Goal: Task Accomplishment & Management: Manage account settings

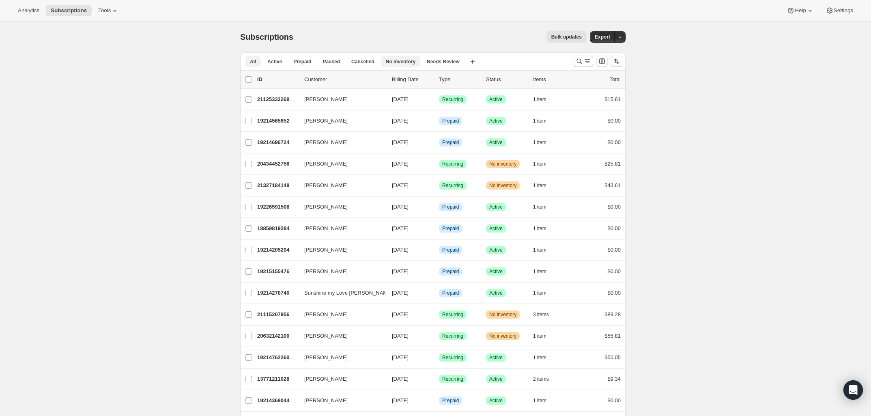
click at [390, 62] on span "No inventory" at bounding box center [401, 61] width 30 height 6
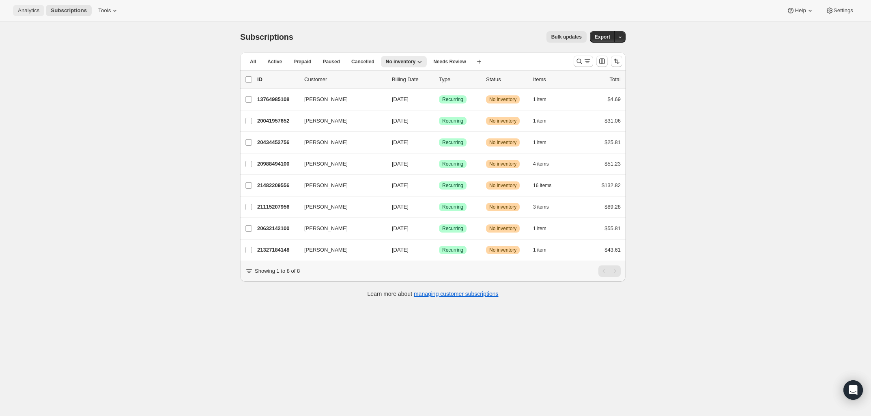
click at [32, 13] on span "Analytics" at bounding box center [29, 10] width 22 height 6
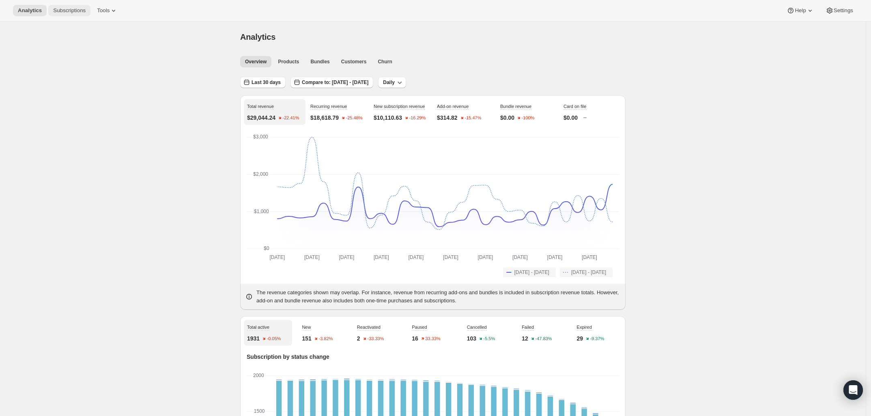
click at [60, 10] on span "Subscriptions" at bounding box center [69, 10] width 32 height 6
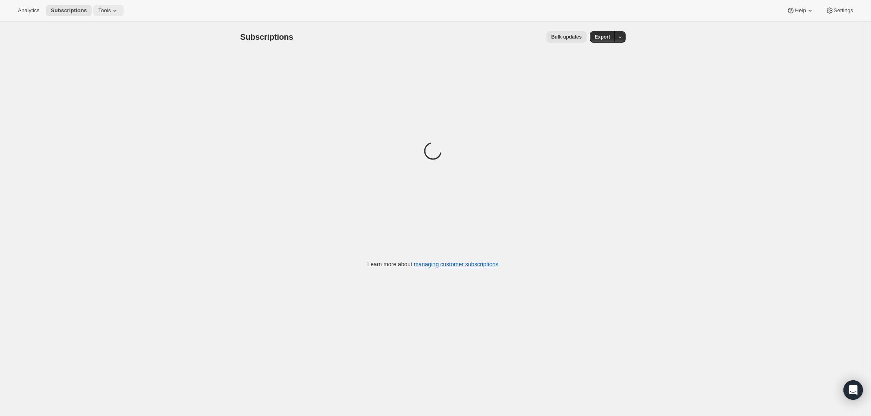
click at [111, 11] on icon at bounding box center [115, 10] width 8 height 8
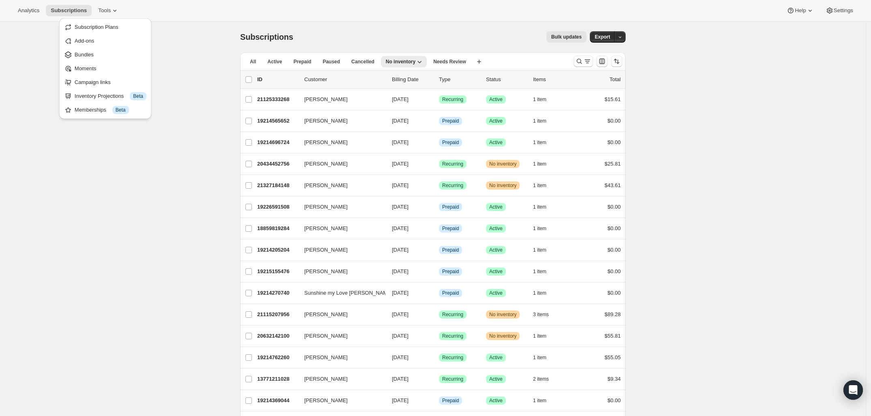
click at [70, 7] on span "Subscriptions" at bounding box center [69, 10] width 36 height 6
click at [32, 9] on span "Analytics" at bounding box center [29, 10] width 22 height 6
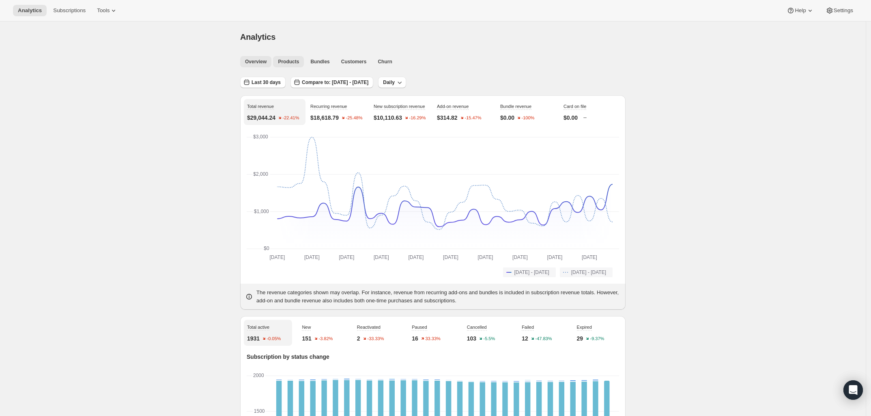
click at [293, 63] on span "Products" at bounding box center [288, 61] width 21 height 6
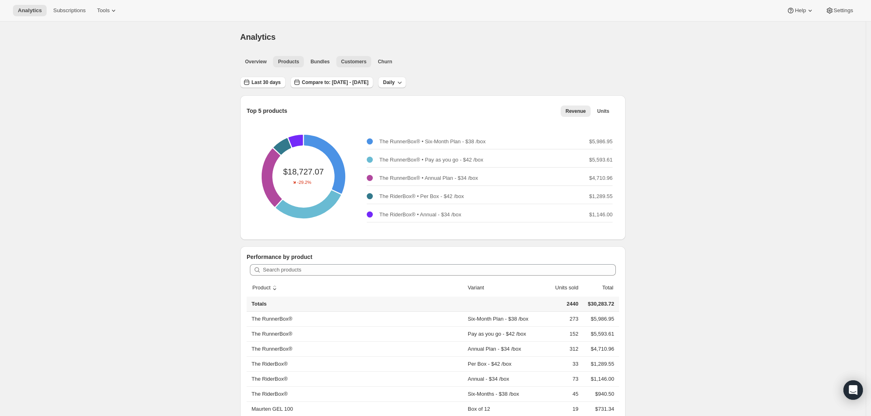
click at [346, 58] on span "Customers" at bounding box center [354, 61] width 26 height 6
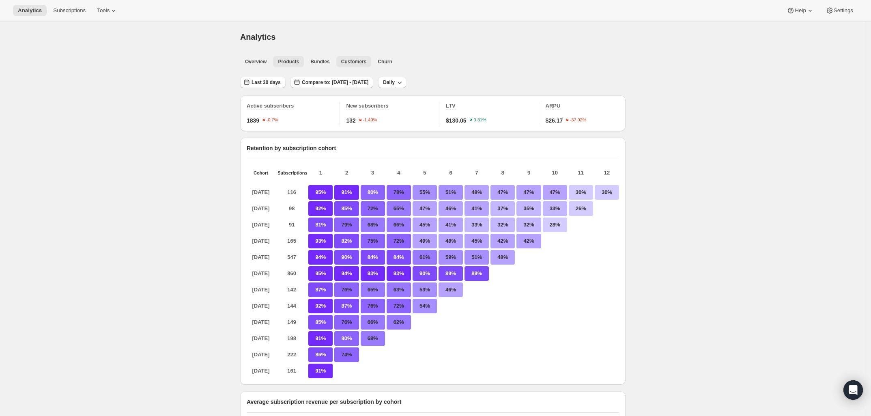
click at [289, 58] on span "Products" at bounding box center [288, 61] width 21 height 6
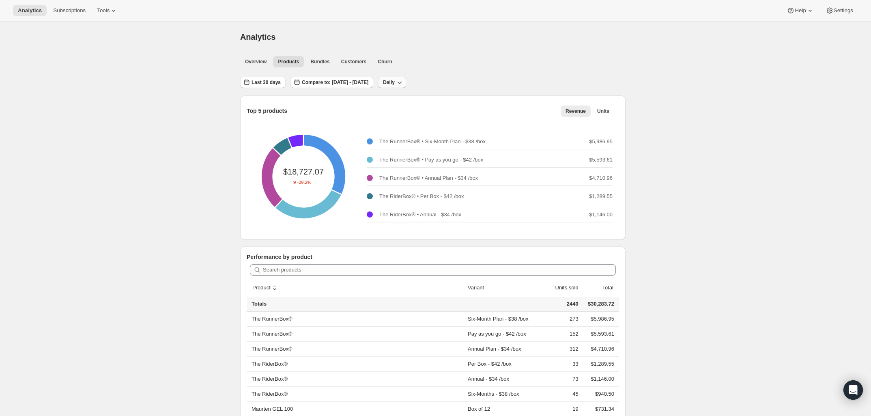
click at [404, 83] on icon "button" at bounding box center [400, 82] width 8 height 8
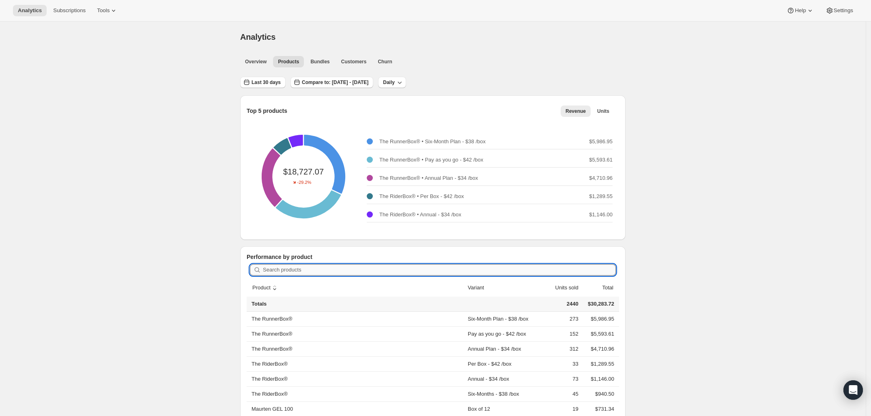
click at [313, 267] on input "Search products" at bounding box center [439, 269] width 353 height 11
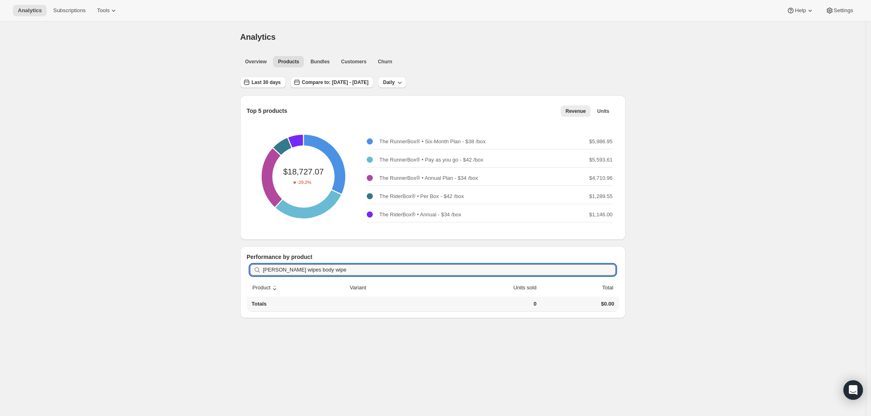
click at [407, 263] on div "Search products [PERSON_NAME] wipes body wipe Clear" at bounding box center [433, 270] width 373 height 18
drag, startPoint x: 340, startPoint y: 268, endPoint x: 239, endPoint y: 268, distance: 101.5
click at [239, 268] on div "Top 5 products Revenue Units More views Revenue Units More views $18,727.07 -29…" at bounding box center [430, 200] width 392 height 236
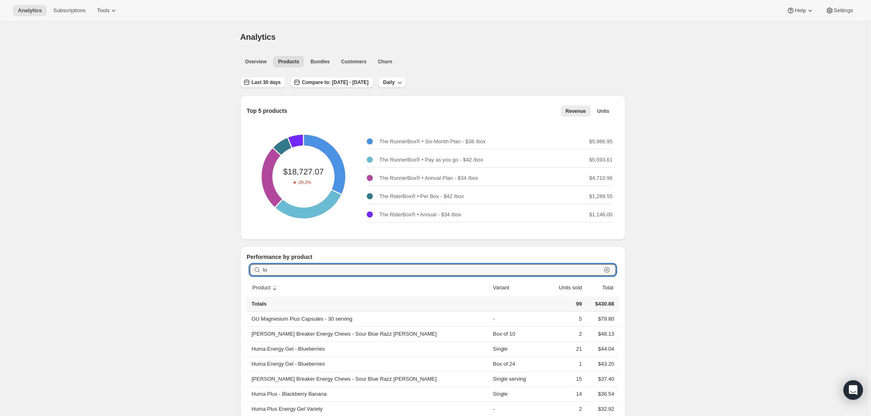
type input "l"
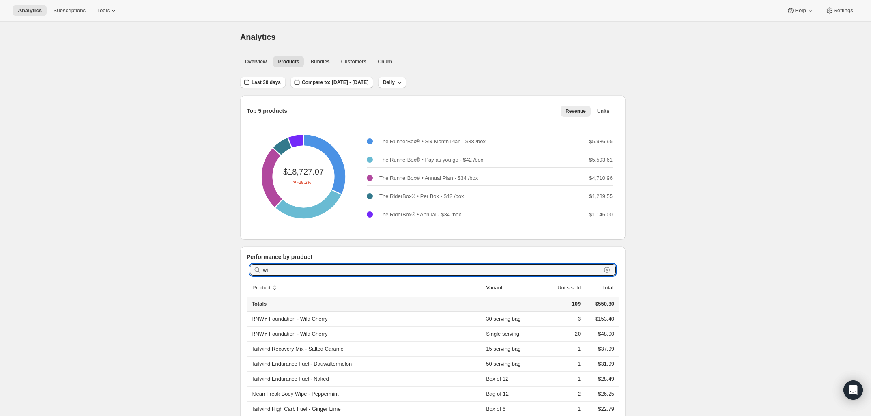
type input "w"
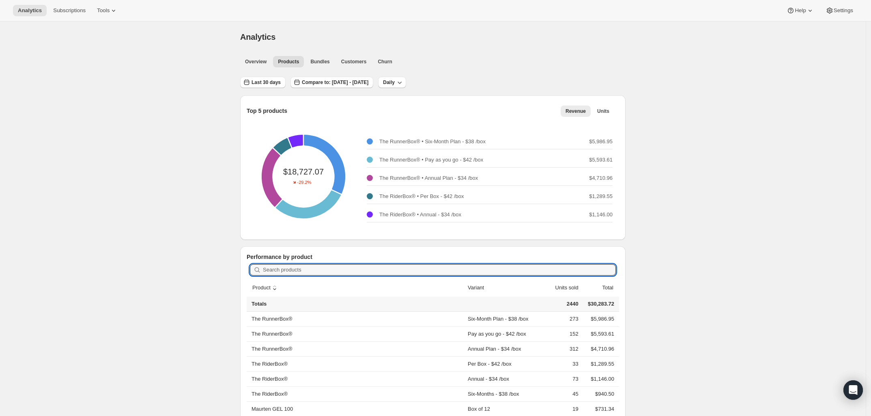
type input "l"
type input "b"
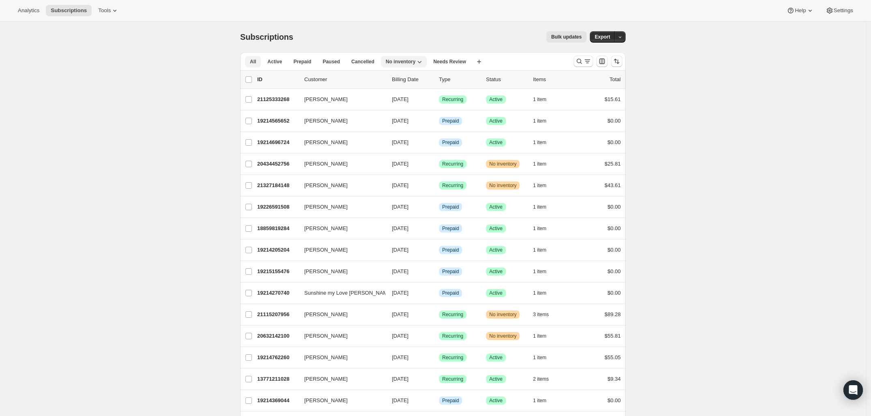
click at [254, 62] on span "All" at bounding box center [253, 61] width 6 height 6
click at [587, 59] on icon "Search and filter results" at bounding box center [588, 61] width 8 height 8
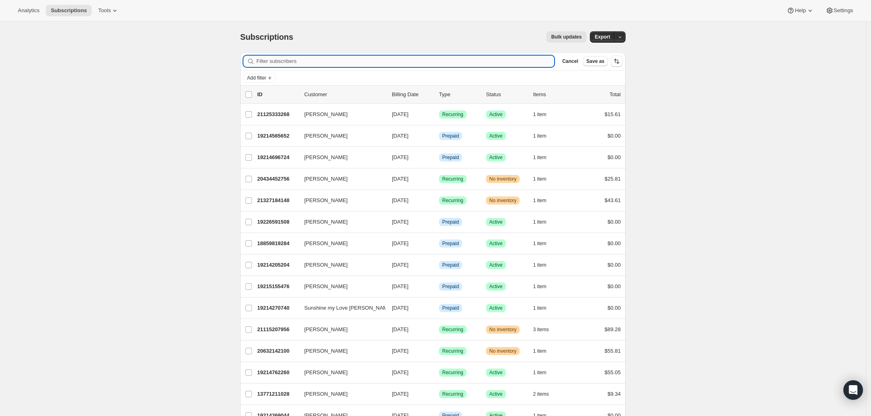
type input "l"
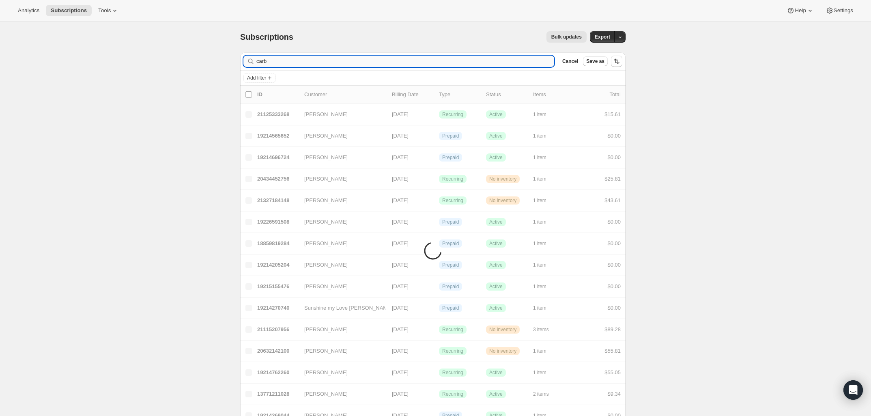
type input "carbs"
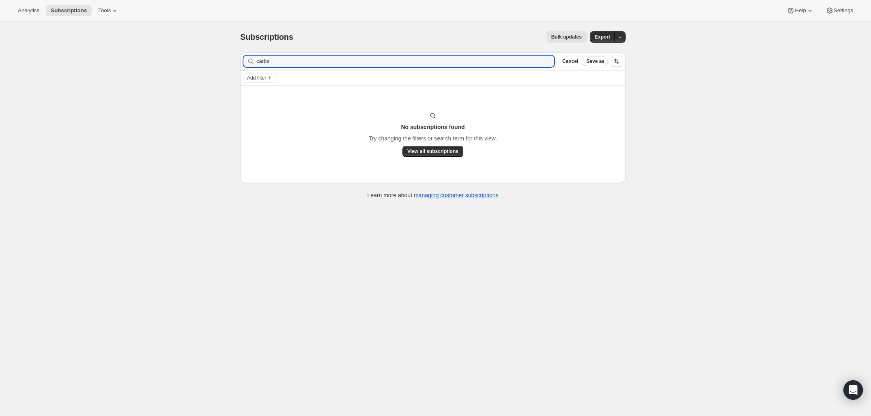
drag, startPoint x: 336, startPoint y: 65, endPoint x: 239, endPoint y: 59, distance: 97.6
click at [239, 59] on div "Filter subscribers carbs Clear Cancel Save as Add filter No subscriptions found…" at bounding box center [430, 127] width 392 height 162
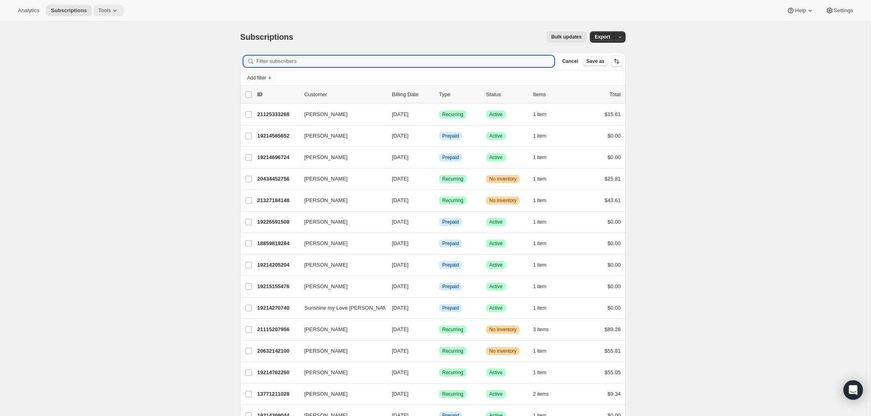
click at [114, 12] on icon at bounding box center [115, 10] width 8 height 8
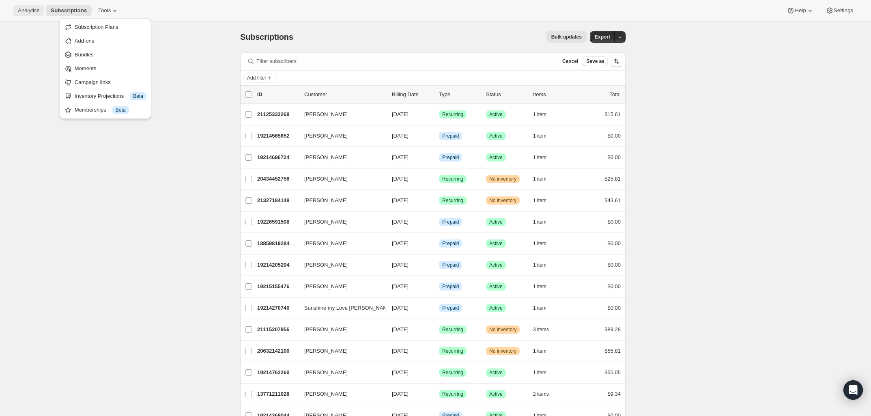
click at [31, 11] on span "Analytics" at bounding box center [29, 10] width 22 height 6
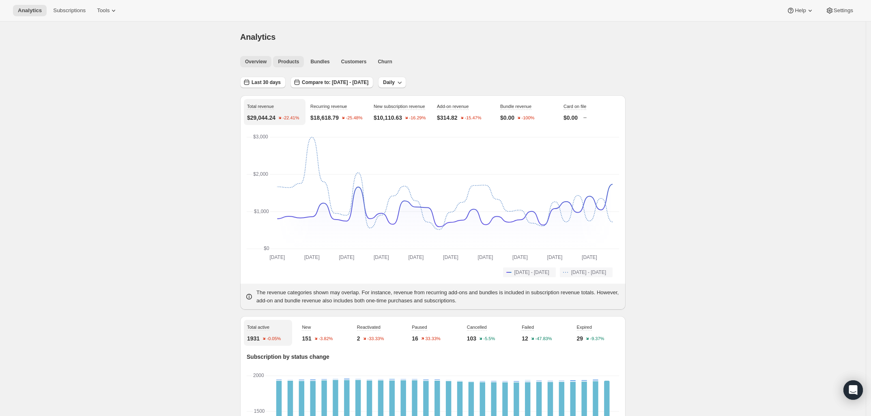
click at [292, 60] on span "Products" at bounding box center [288, 61] width 21 height 6
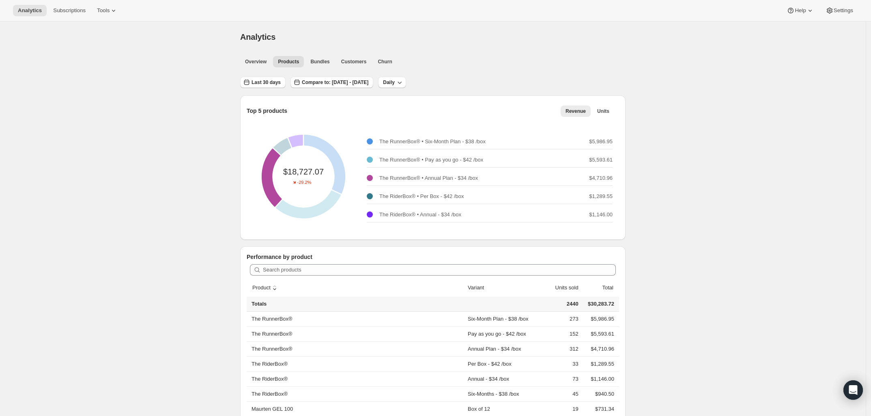
scroll to position [101, 0]
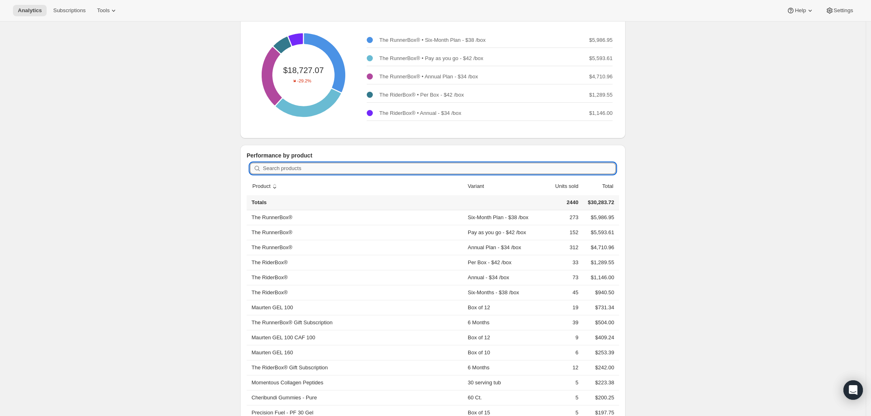
click at [303, 166] on input "Search products" at bounding box center [439, 168] width 353 height 11
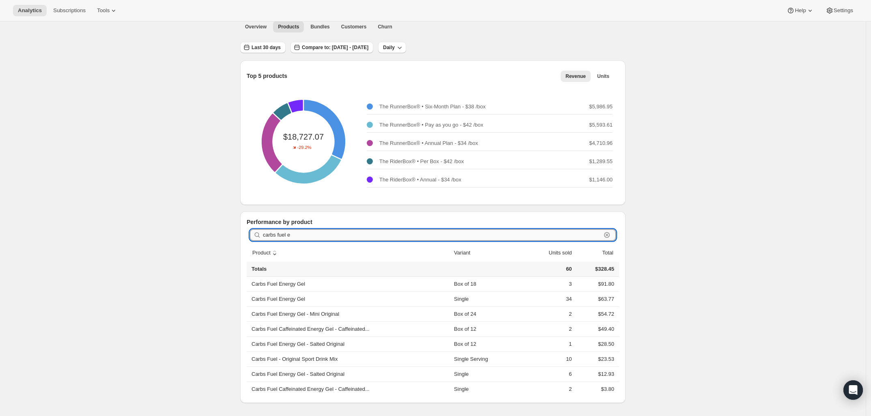
scroll to position [22, 0]
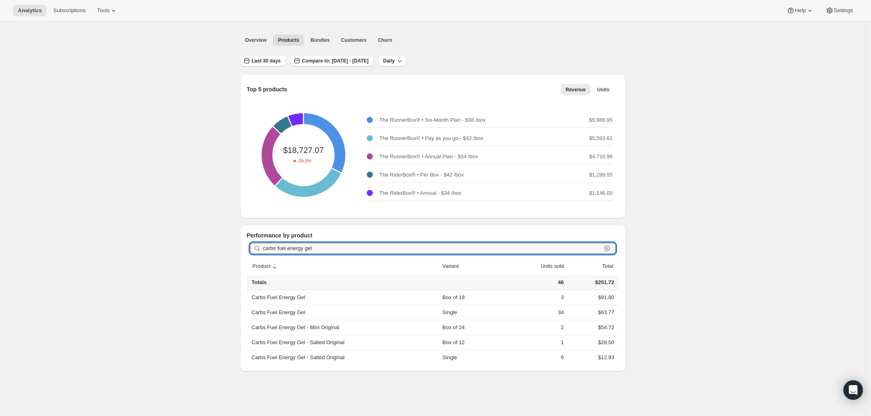
type input "carbs fuel energy gel"
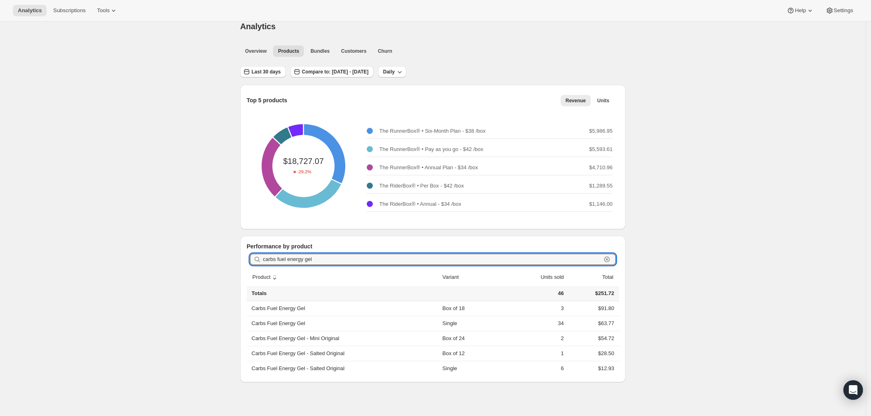
scroll to position [0, 0]
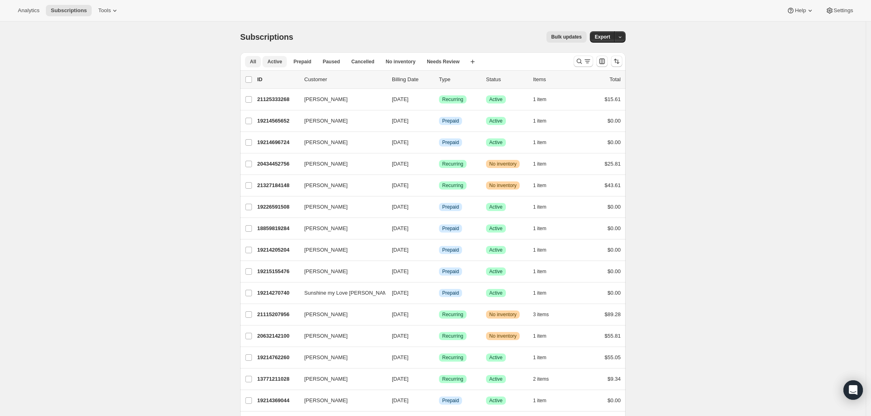
click at [277, 63] on span "Active" at bounding box center [274, 61] width 15 height 6
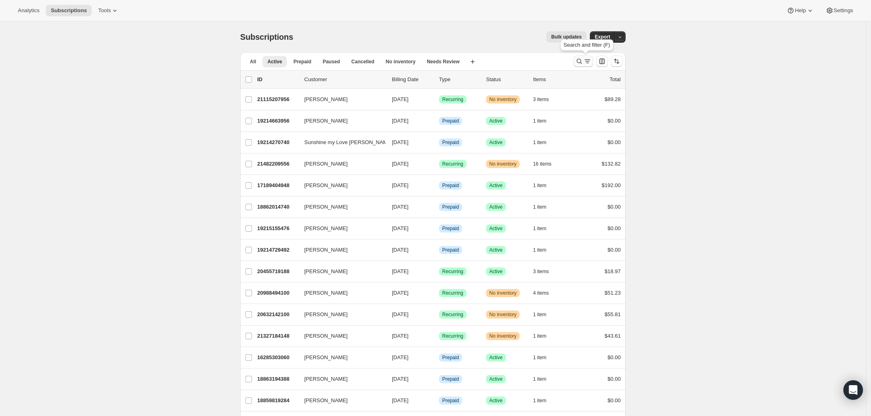
click at [589, 63] on icon "Search and filter results" at bounding box center [588, 61] width 8 height 8
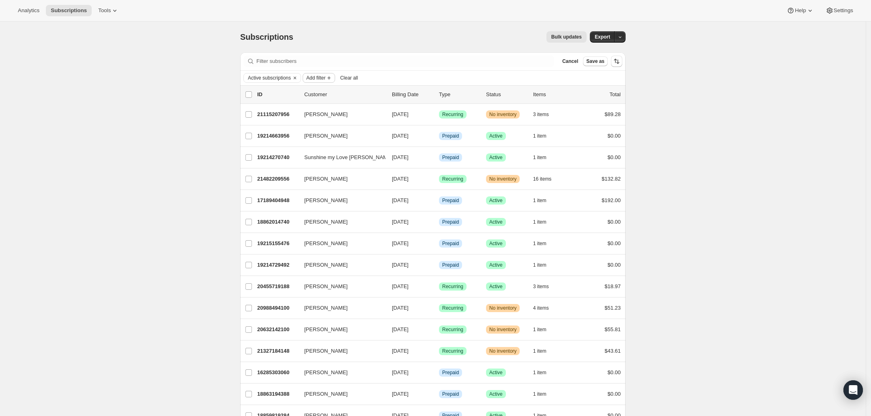
click at [331, 80] on icon "Add filter" at bounding box center [329, 78] width 6 height 6
click at [321, 127] on span "Products" at bounding box center [320, 126] width 54 height 8
click at [372, 123] on span "Select products to filter..." at bounding box center [363, 123] width 58 height 6
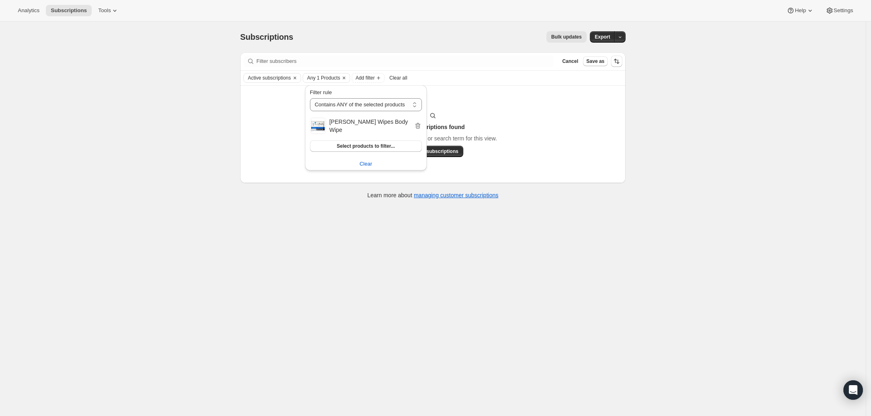
click at [608, 247] on div "Subscriptions. This page is ready Subscriptions Bulk updates More actions Bulk …" at bounding box center [433, 230] width 866 height 416
click at [270, 77] on span "Active subscriptions" at bounding box center [269, 78] width 43 height 6
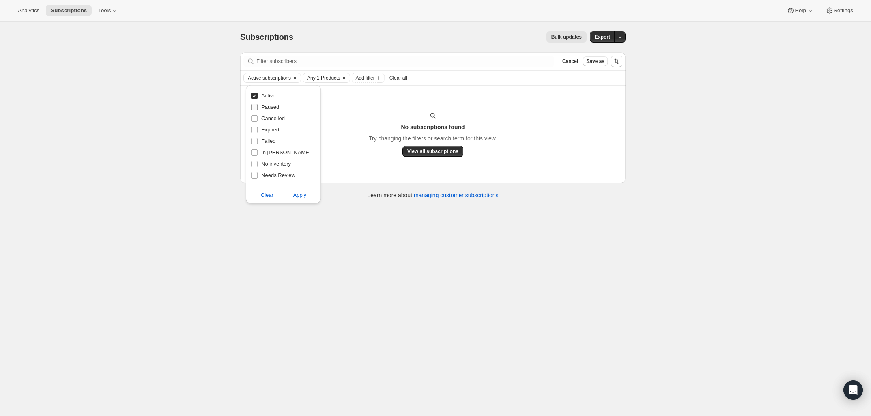
click at [252, 109] on input "Paused" at bounding box center [254, 107] width 6 height 6
checkbox input "true"
click at [254, 116] on input "Cancelled" at bounding box center [254, 118] width 6 height 6
checkbox input "true"
click at [251, 130] on input "Expired" at bounding box center [254, 130] width 6 height 6
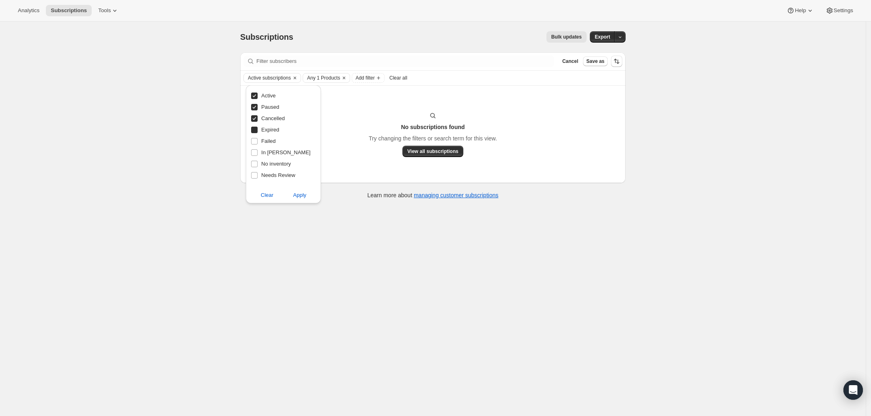
checkbox input "true"
click at [255, 147] on label "In [PERSON_NAME]" at bounding box center [281, 152] width 60 height 11
click at [255, 149] on input "In [PERSON_NAME]" at bounding box center [254, 152] width 6 height 6
checkbox input "true"
click at [254, 140] on input "Failed" at bounding box center [254, 141] width 6 height 6
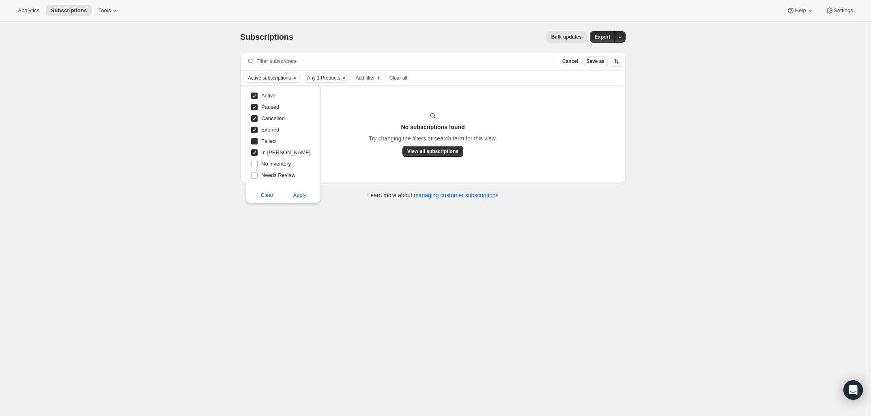
checkbox input "true"
click at [254, 161] on input "No inventory" at bounding box center [254, 164] width 6 height 6
checkbox input "true"
drag, startPoint x: 251, startPoint y: 174, endPoint x: 252, endPoint y: 178, distance: 4.1
click at [252, 173] on input "Needs Review" at bounding box center [254, 175] width 6 height 6
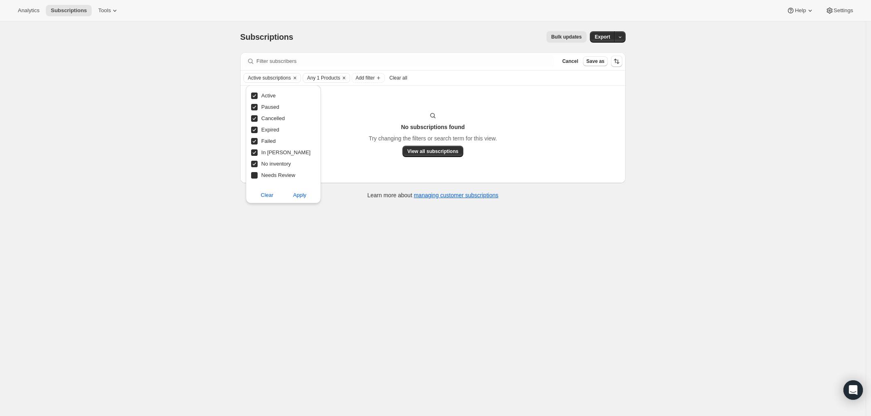
checkbox input "true"
click at [300, 192] on span "Apply" at bounding box center [299, 195] width 13 height 8
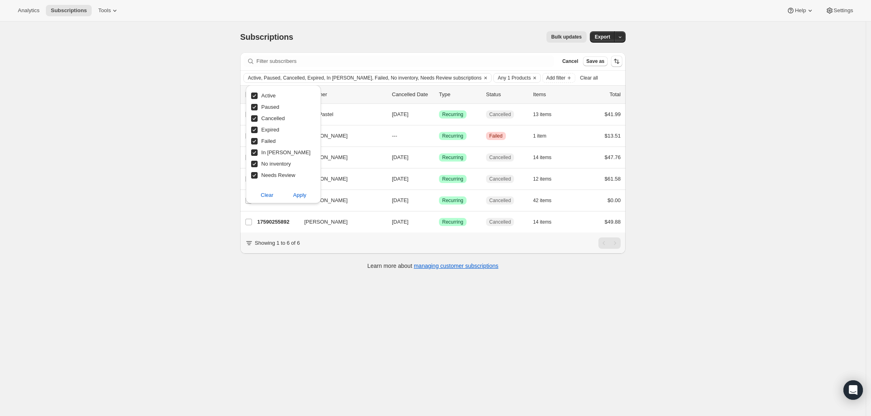
click at [731, 168] on div "Subscriptions. This page is ready Subscriptions Bulk updates More actions Bulk …" at bounding box center [433, 230] width 866 height 416
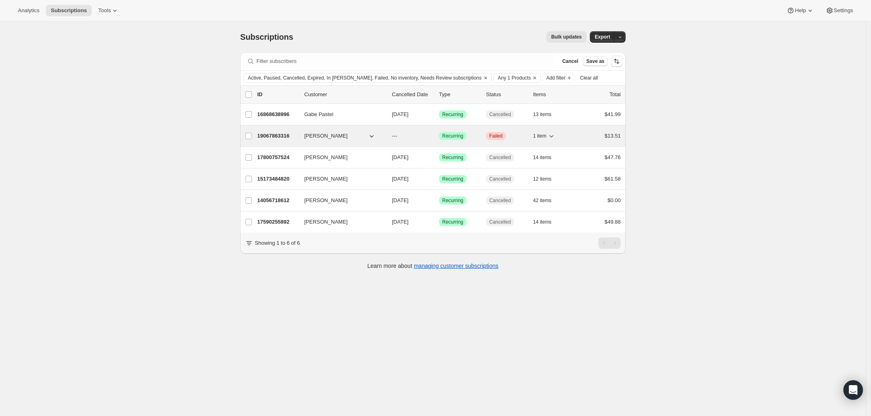
click at [278, 134] on p "19067863316" at bounding box center [277, 136] width 41 height 8
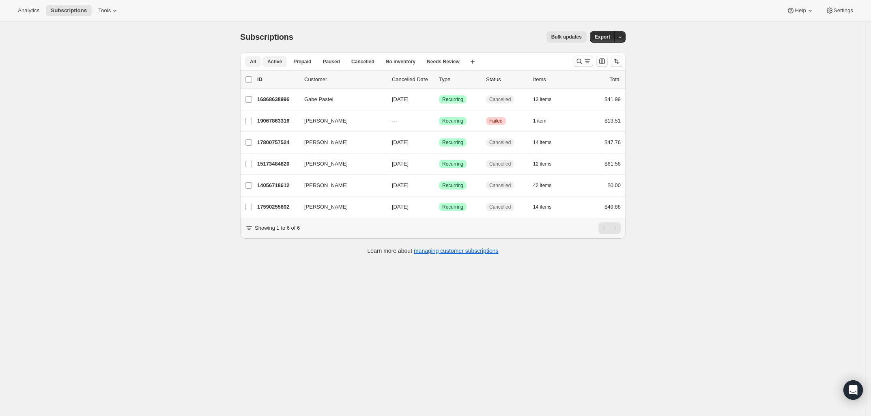
click at [259, 59] on button "All" at bounding box center [253, 61] width 16 height 11
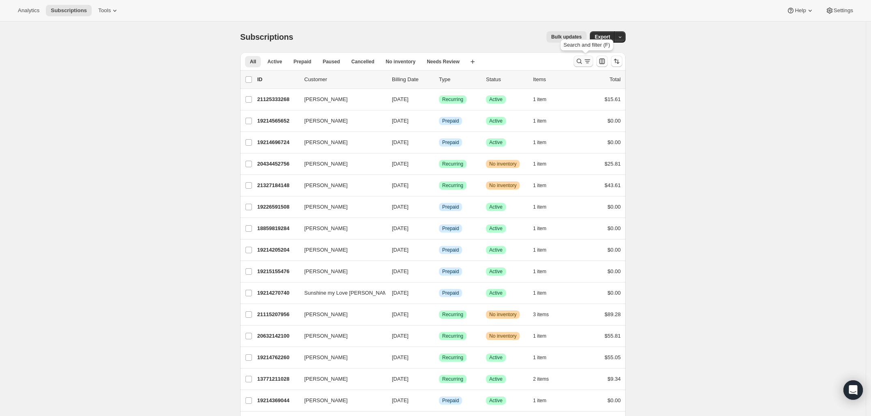
click at [587, 63] on icon "Search and filter results" at bounding box center [588, 61] width 8 height 8
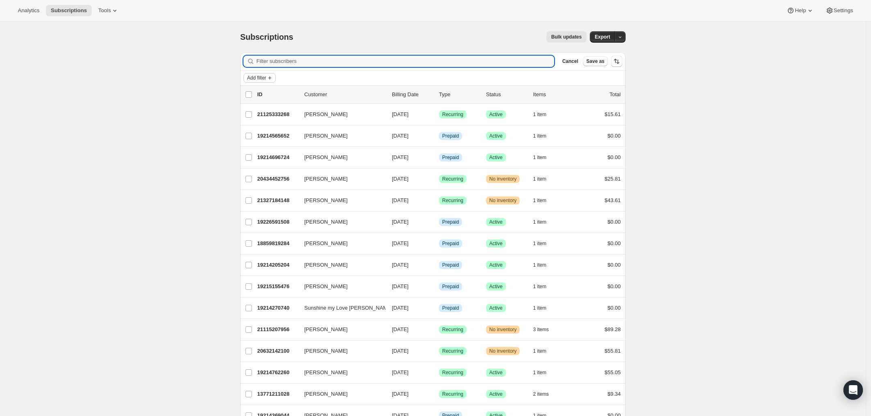
click at [273, 79] on icon "Add filter" at bounding box center [270, 78] width 6 height 6
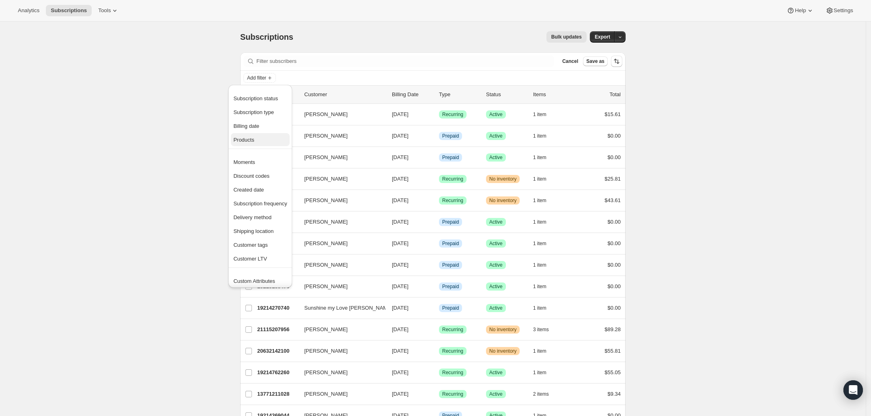
click at [261, 136] on span "Products" at bounding box center [260, 140] width 54 height 8
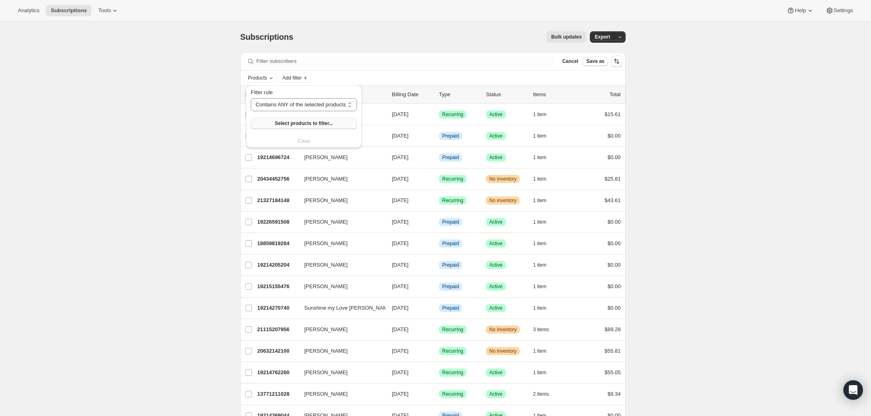
click at [307, 124] on span "Select products to filter..." at bounding box center [304, 123] width 58 height 6
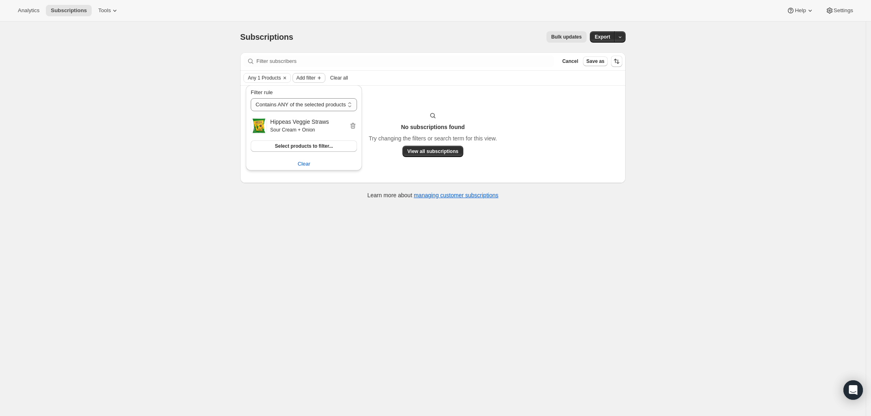
click at [315, 79] on span "Add filter" at bounding box center [305, 78] width 19 height 6
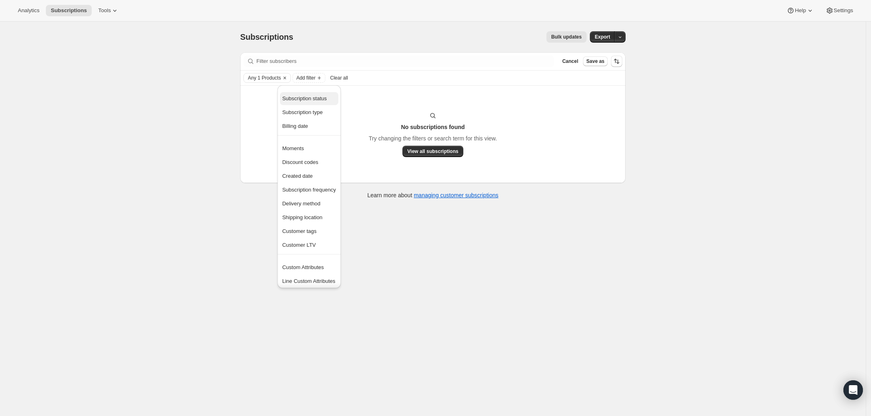
click at [317, 97] on span "Subscription status" at bounding box center [305, 98] width 45 height 6
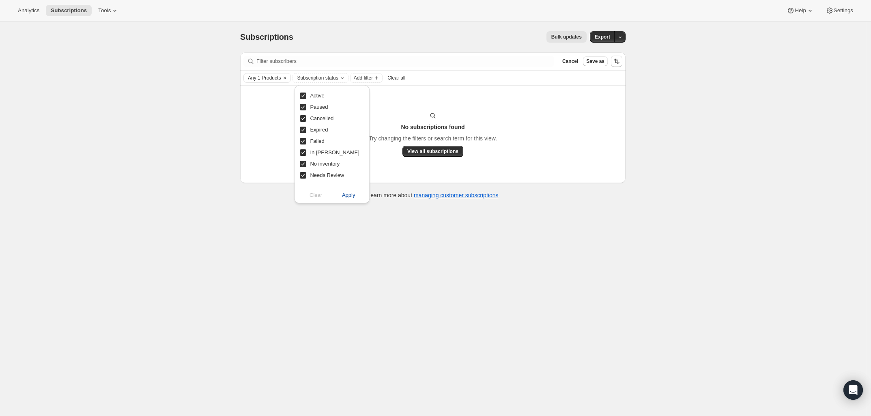
click at [350, 197] on span "Apply" at bounding box center [348, 195] width 13 height 8
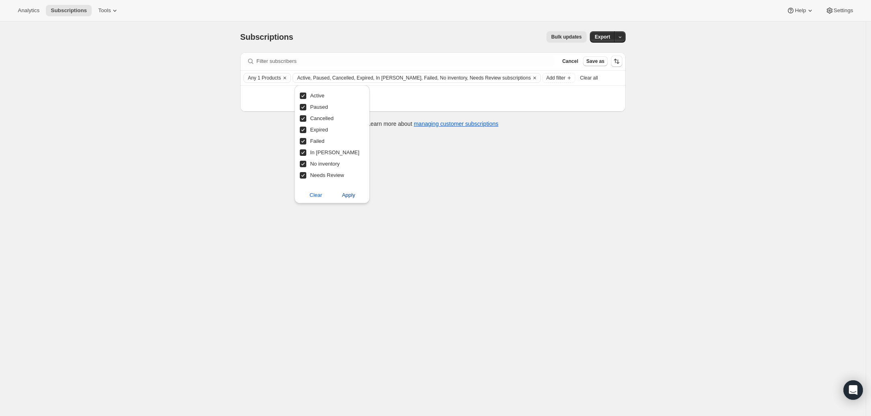
click at [348, 197] on span "Apply" at bounding box center [348, 195] width 13 height 8
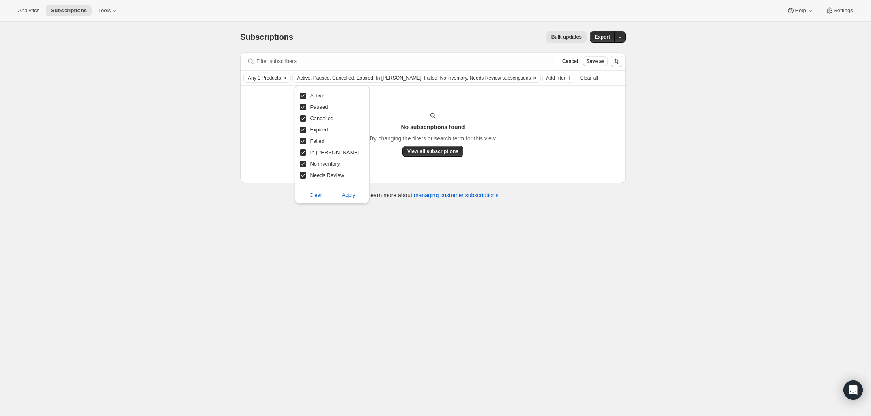
click at [436, 145] on div "No subscriptions found Try changing the filters or search term for this view. V…" at bounding box center [432, 134] width 369 height 45
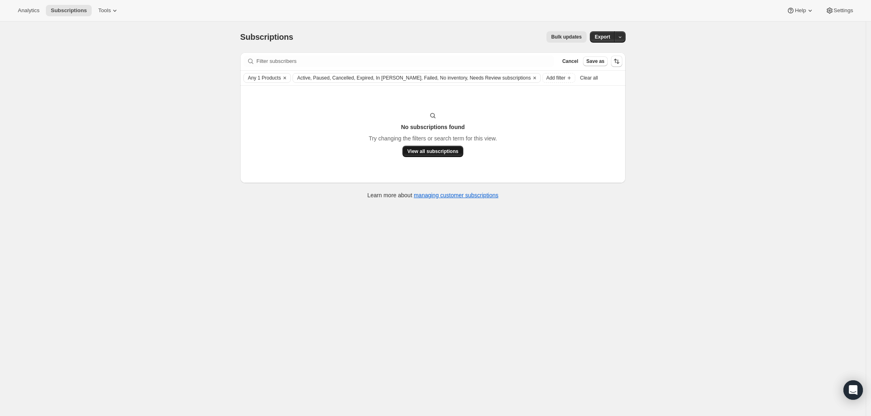
click at [437, 152] on span "View all subscriptions" at bounding box center [433, 151] width 51 height 6
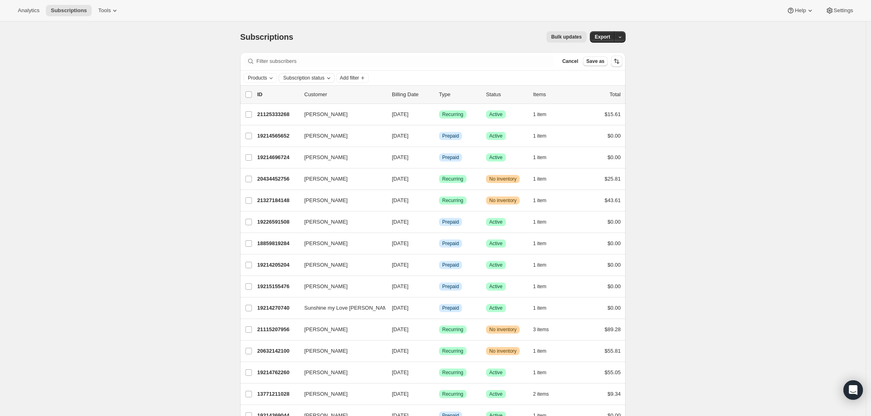
click at [330, 78] on icon "Subscription status" at bounding box center [328, 79] width 3 height 2
click at [334, 196] on span "Apply" at bounding box center [335, 195] width 13 height 8
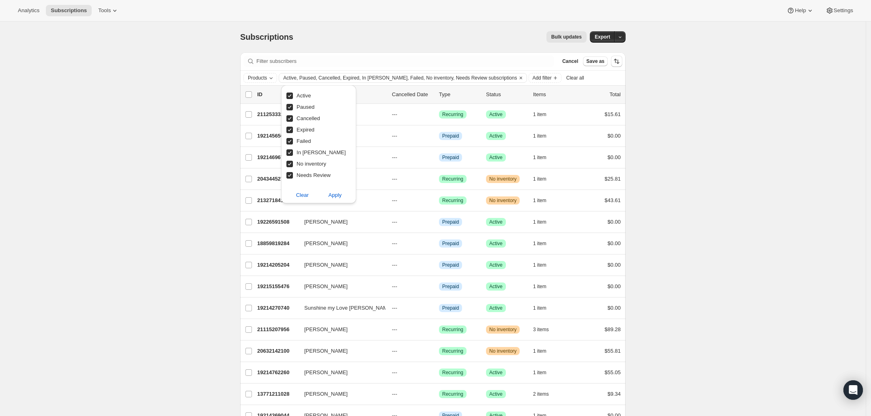
click at [401, 43] on div "Subscriptions. This page is ready Subscriptions Bulk updates More actions Bulk …" at bounding box center [433, 37] width 386 height 31
click at [535, 79] on button "Add filter" at bounding box center [545, 78] width 32 height 10
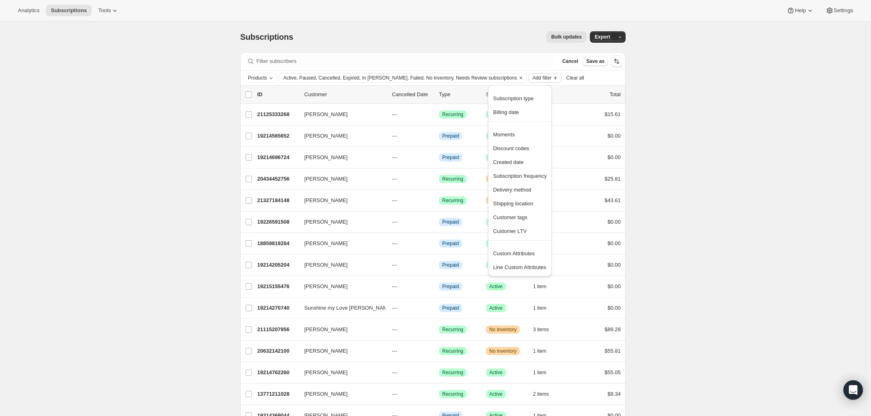
click at [552, 77] on icon "Add filter" at bounding box center [555, 78] width 6 height 6
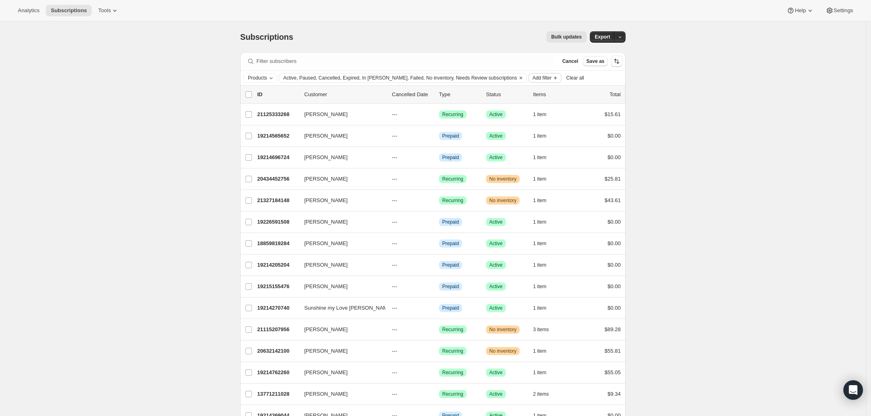
click at [533, 77] on span "Add filter" at bounding box center [542, 78] width 19 height 6
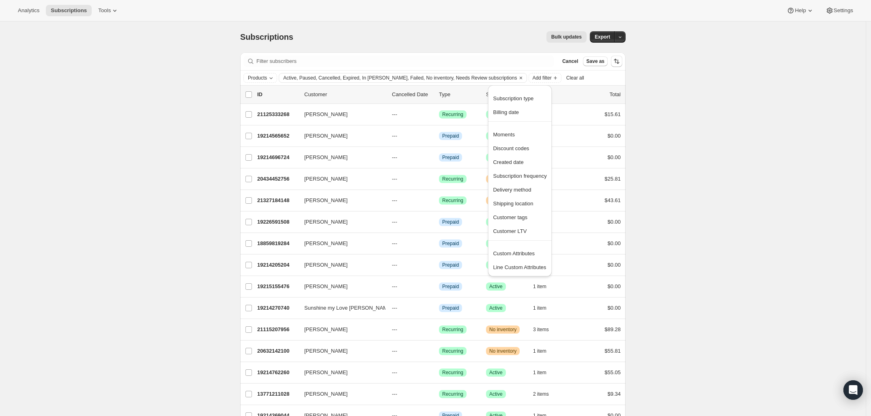
click at [433, 36] on div "Bulk updates" at bounding box center [445, 36] width 284 height 11
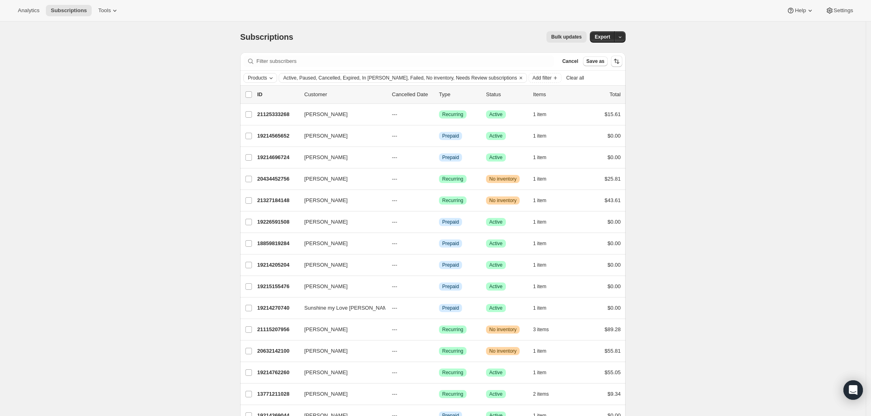
click at [273, 81] on icon "Products" at bounding box center [271, 78] width 6 height 6
click at [290, 126] on p "Sour Cream + Onion" at bounding box center [309, 130] width 79 height 8
click at [309, 146] on span "Select products to filter..." at bounding box center [304, 146] width 58 height 6
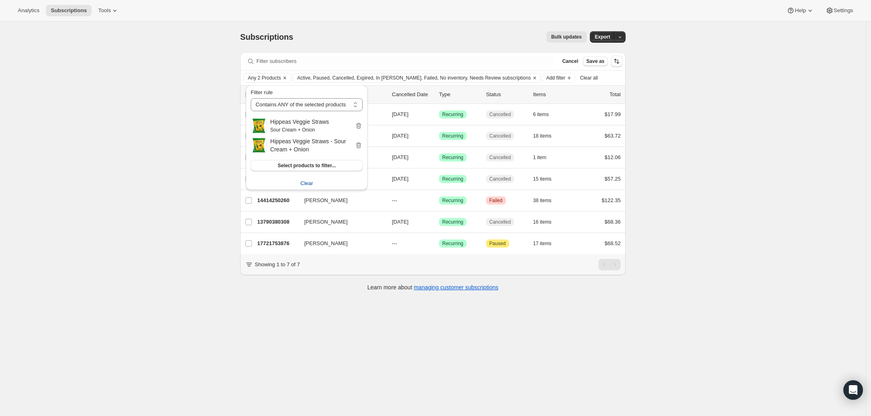
click at [307, 184] on span "Clear" at bounding box center [307, 183] width 13 height 8
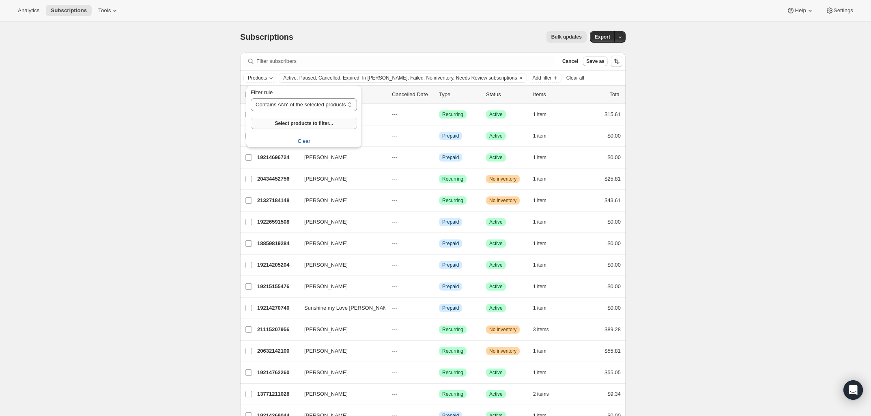
click at [309, 123] on span "Select products to filter..." at bounding box center [304, 123] width 58 height 6
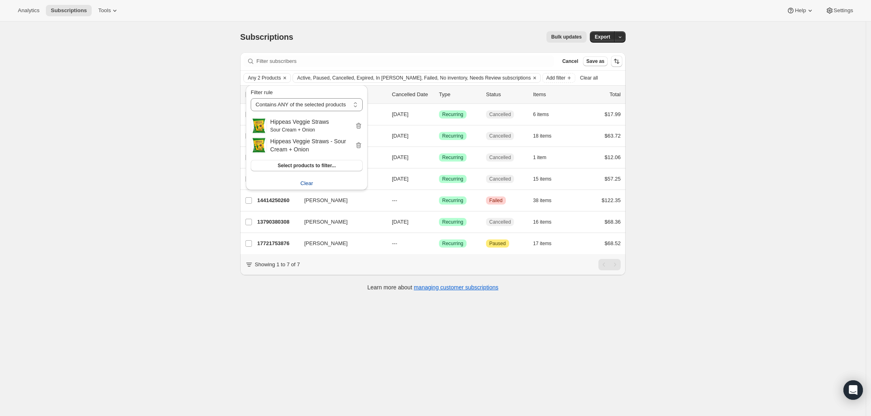
click at [216, 72] on div "Subscriptions. This page is ready Subscriptions Bulk updates More actions Bulk …" at bounding box center [433, 230] width 866 height 416
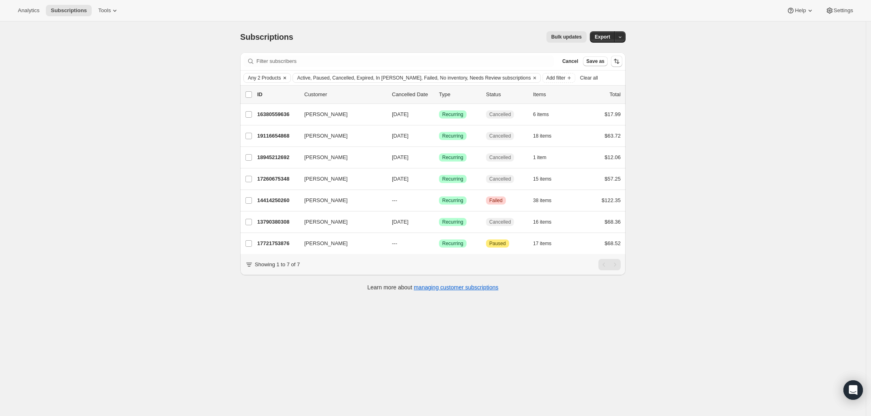
click at [275, 78] on span "Any 2 Products" at bounding box center [264, 78] width 33 height 6
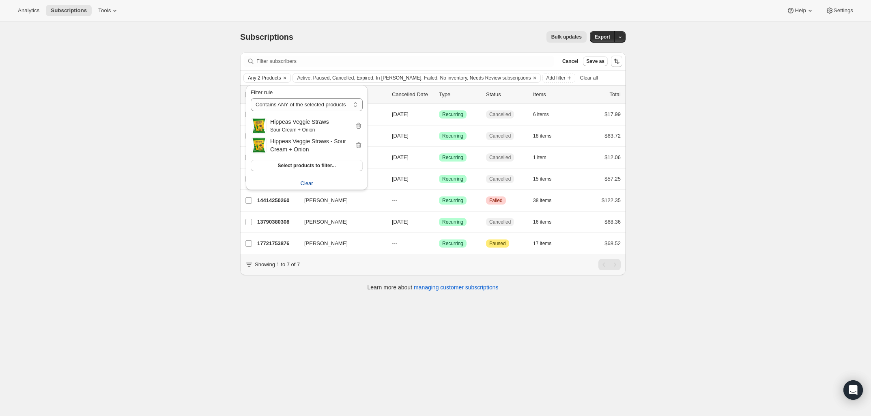
click at [309, 187] on span "Clear" at bounding box center [307, 183] width 13 height 8
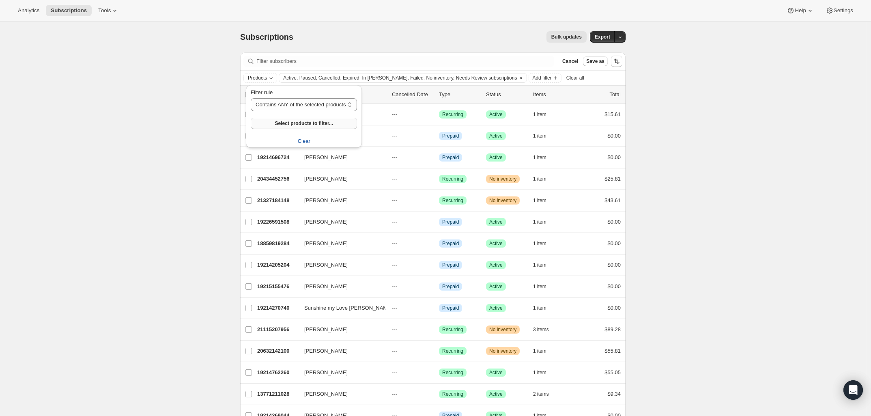
click at [300, 123] on span "Select products to filter..." at bounding box center [304, 123] width 58 height 6
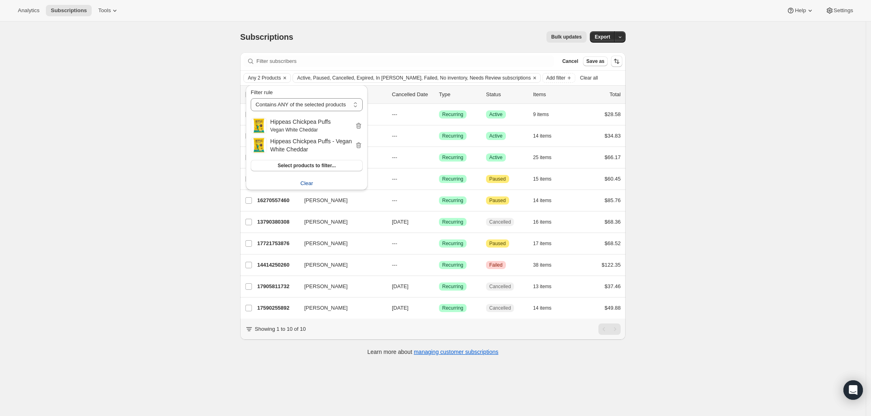
click at [721, 206] on div "Subscriptions. This page is ready Subscriptions Bulk updates More actions Bulk …" at bounding box center [433, 230] width 866 height 416
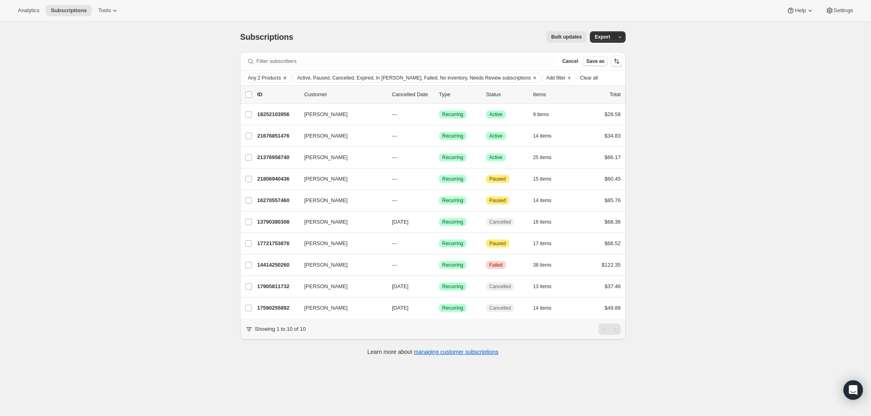
click at [259, 77] on span "Any 2 Products" at bounding box center [264, 78] width 33 height 6
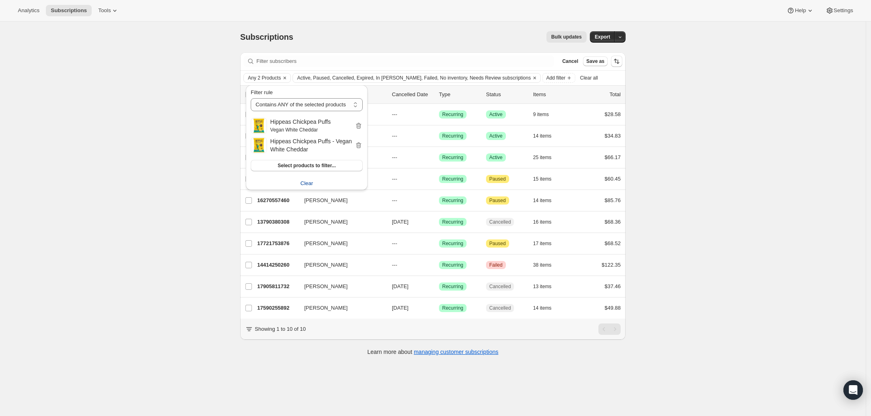
click at [303, 182] on span "Clear" at bounding box center [307, 183] width 13 height 8
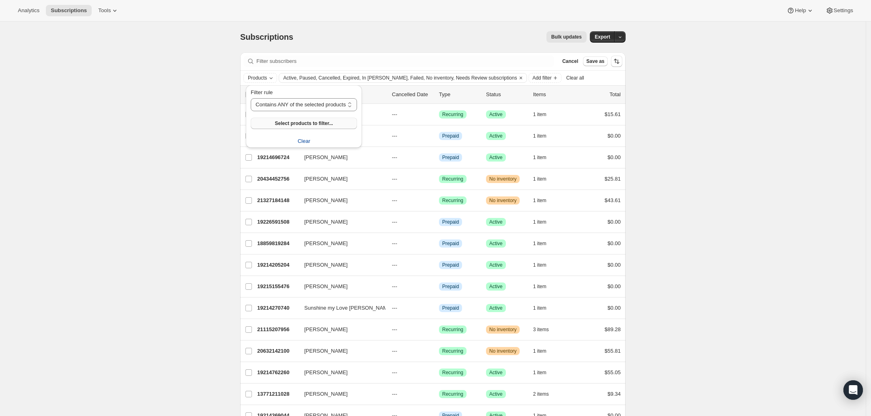
click at [302, 125] on span "Select products to filter..." at bounding box center [304, 123] width 58 height 6
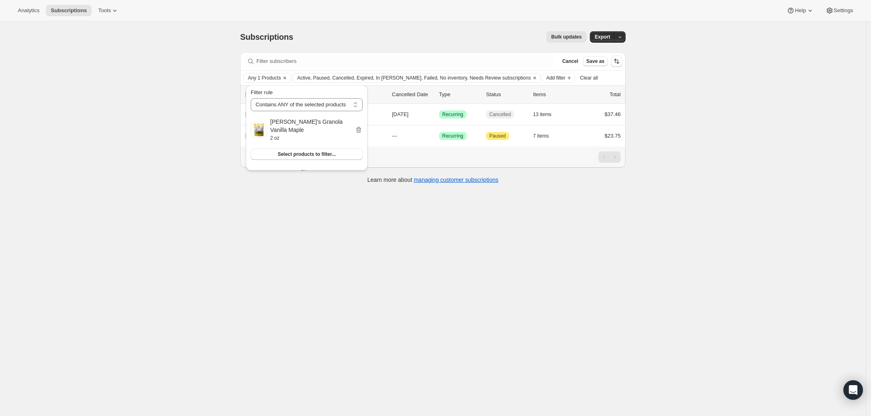
drag, startPoint x: 724, startPoint y: 231, endPoint x: 731, endPoint y: 233, distance: 7.8
click at [725, 232] on div "Subscriptions. This page is ready Subscriptions Bulk updates More actions Bulk …" at bounding box center [433, 230] width 866 height 416
click at [260, 78] on span "Any 1 Products" at bounding box center [264, 78] width 33 height 6
click at [285, 151] on span "Select products to filter..." at bounding box center [307, 154] width 58 height 6
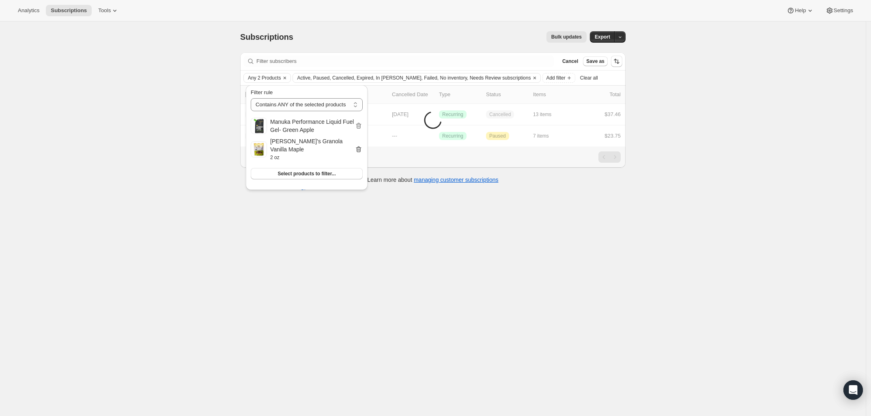
click at [358, 145] on icon "button" at bounding box center [359, 149] width 8 height 8
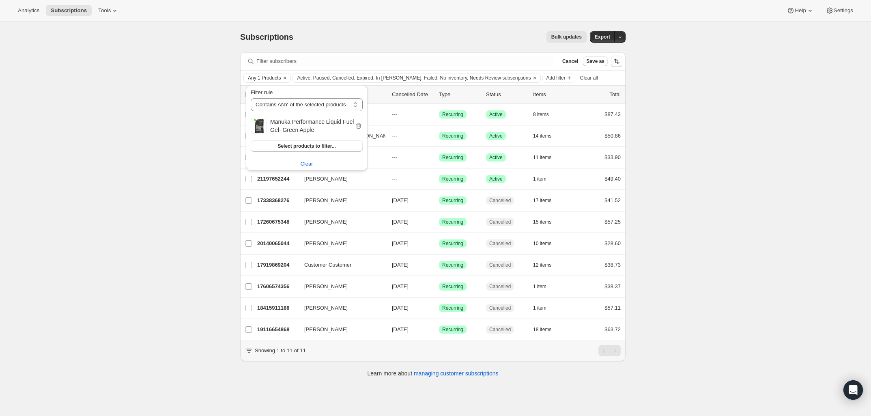
drag, startPoint x: 683, startPoint y: 132, endPoint x: 691, endPoint y: 132, distance: 8.1
click at [684, 132] on div "Subscriptions. This page is ready Subscriptions Bulk updates More actions Bulk …" at bounding box center [433, 230] width 866 height 416
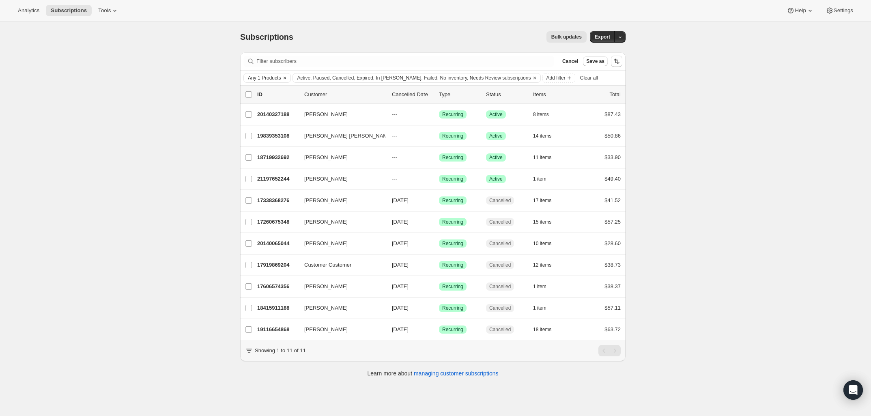
click at [269, 79] on span "Any 1 Products" at bounding box center [264, 78] width 33 height 6
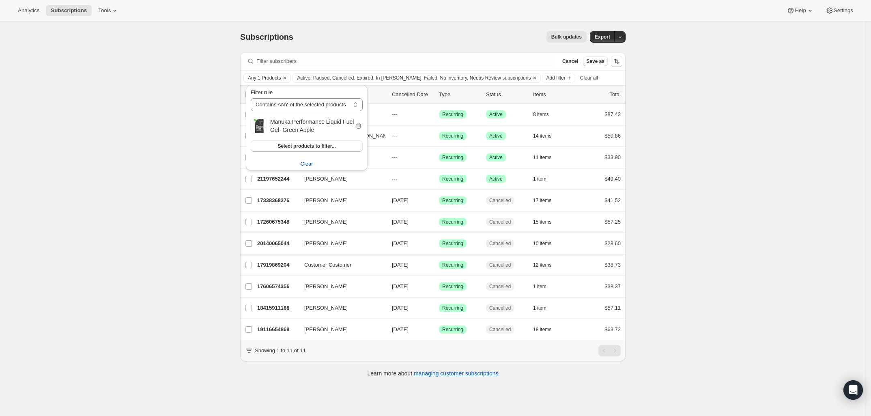
click at [304, 163] on span "Clear" at bounding box center [307, 164] width 13 height 8
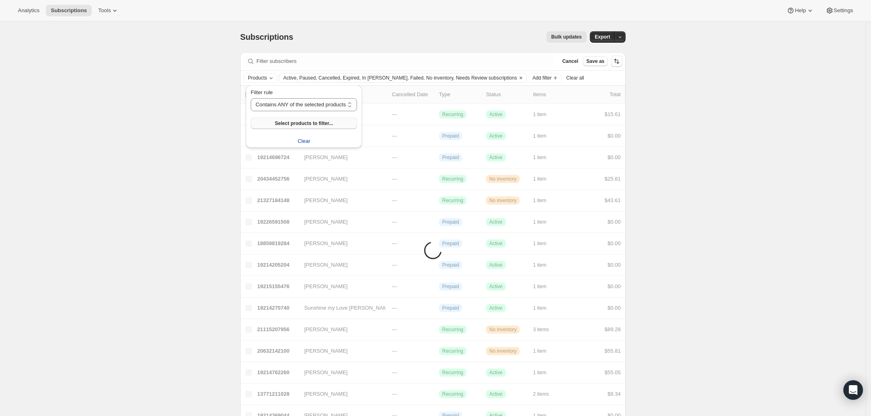
click at [301, 122] on span "Select products to filter..." at bounding box center [304, 123] width 58 height 6
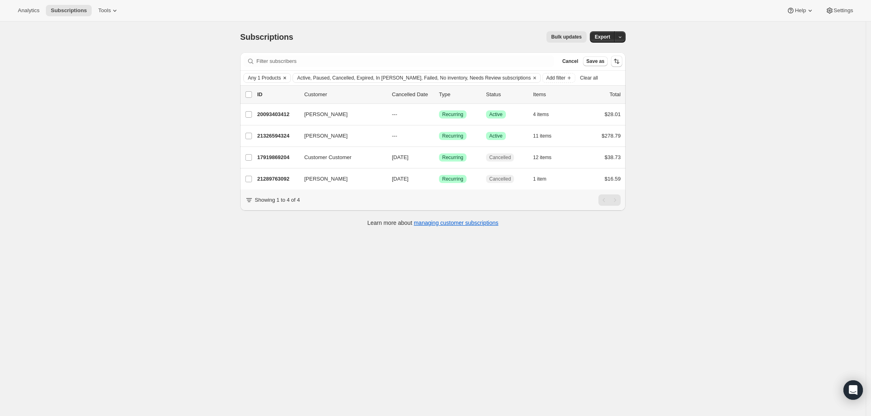
click at [271, 78] on span "Any 1 Products" at bounding box center [264, 78] width 33 height 6
click at [304, 164] on span "Clear" at bounding box center [307, 164] width 13 height 8
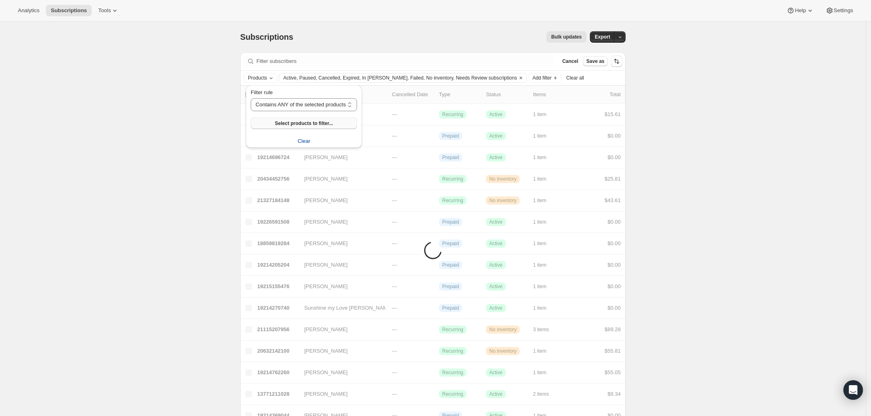
click at [300, 125] on span "Select products to filter..." at bounding box center [304, 123] width 58 height 6
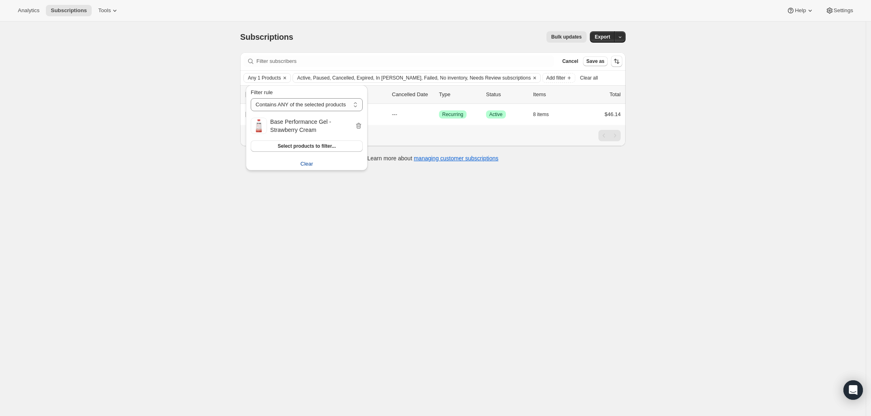
click at [723, 182] on div "Subscriptions. This page is ready Subscriptions Bulk updates More actions Bulk …" at bounding box center [433, 230] width 866 height 416
click at [275, 79] on span "Any 1 Products" at bounding box center [264, 78] width 33 height 6
click at [315, 165] on button "Clear" at bounding box center [307, 163] width 122 height 13
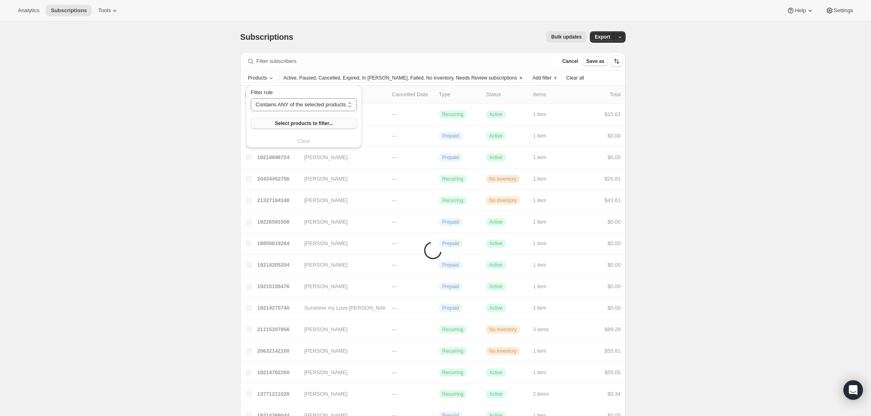
click at [303, 121] on span "Select products to filter..." at bounding box center [304, 123] width 58 height 6
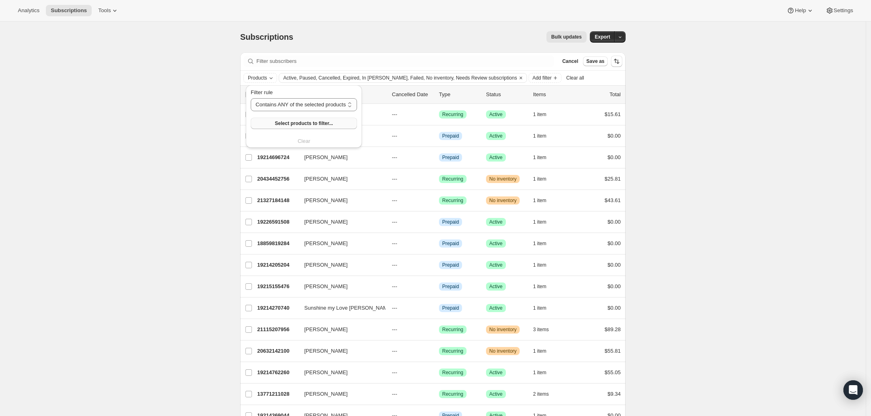
click at [311, 119] on button "Select products to filter..." at bounding box center [304, 123] width 106 height 11
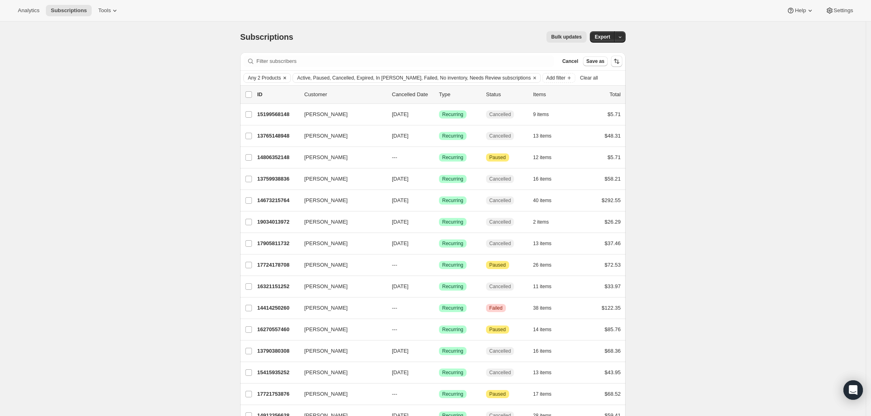
click at [265, 74] on button "Any 2 Products" at bounding box center [262, 77] width 37 height 9
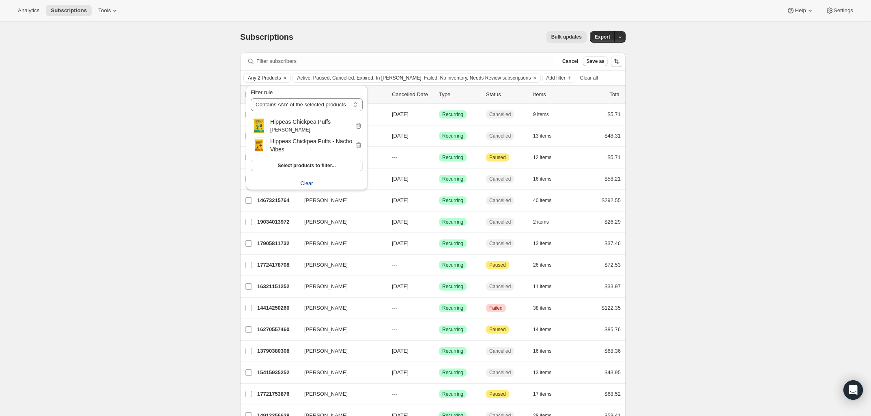
click at [304, 183] on span "Clear" at bounding box center [307, 183] width 13 height 8
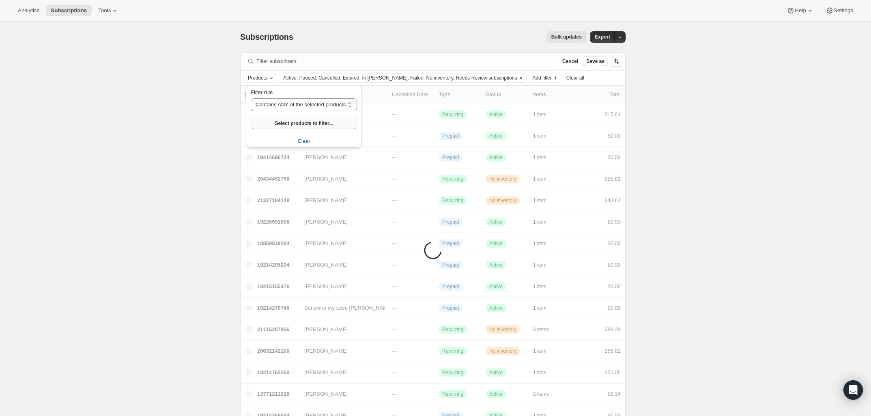
click at [307, 122] on span "Select products to filter..." at bounding box center [304, 123] width 58 height 6
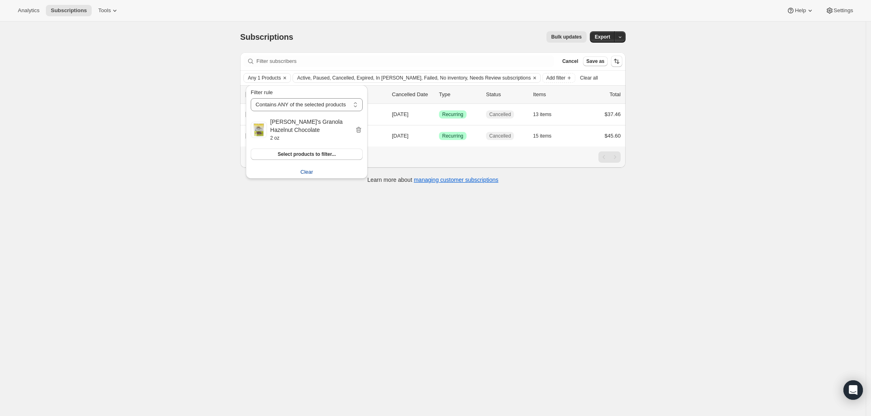
click at [764, 221] on div "Subscriptions. This page is ready Subscriptions Bulk updates More actions Bulk …" at bounding box center [433, 230] width 866 height 416
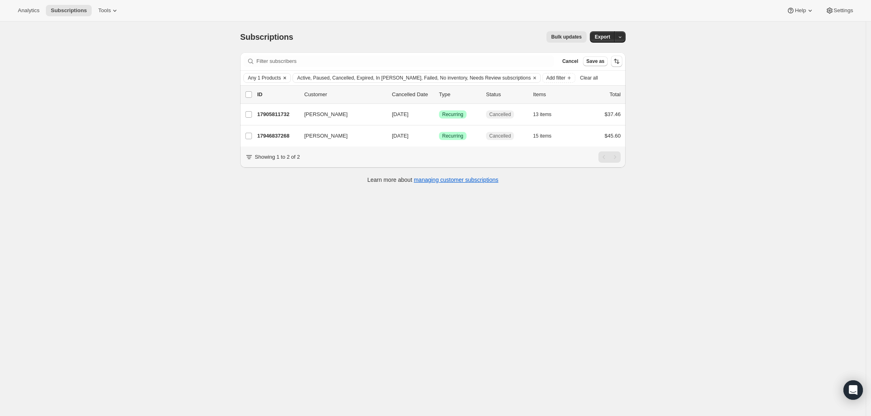
click at [275, 79] on span "Any 1 Products" at bounding box center [264, 78] width 33 height 6
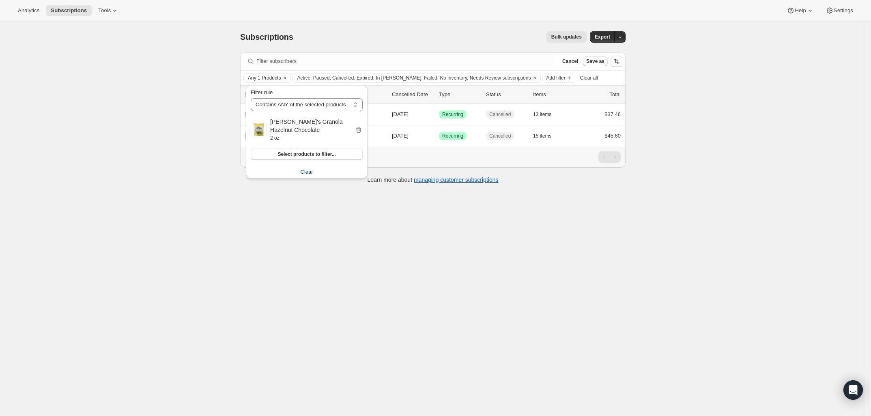
click at [306, 173] on span "Clear" at bounding box center [307, 172] width 13 height 8
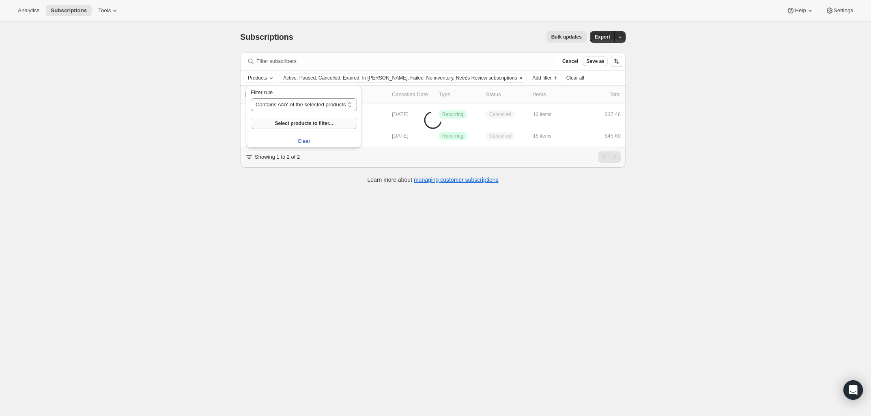
click at [303, 122] on span "Select products to filter..." at bounding box center [304, 123] width 58 height 6
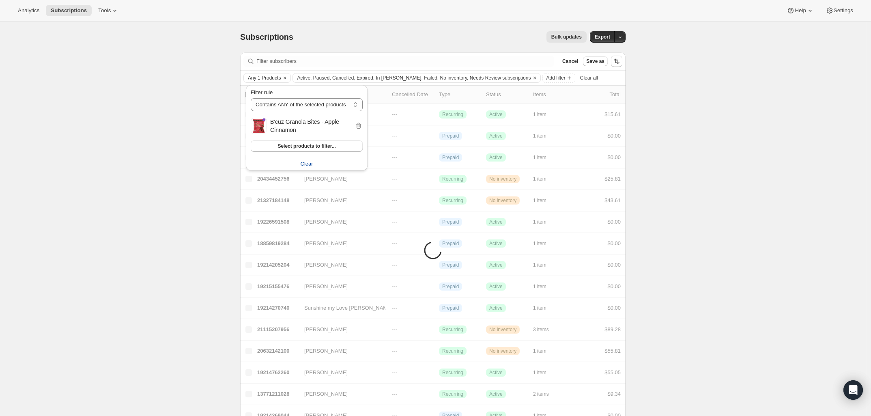
drag, startPoint x: 798, startPoint y: 154, endPoint x: 792, endPoint y: 161, distance: 8.9
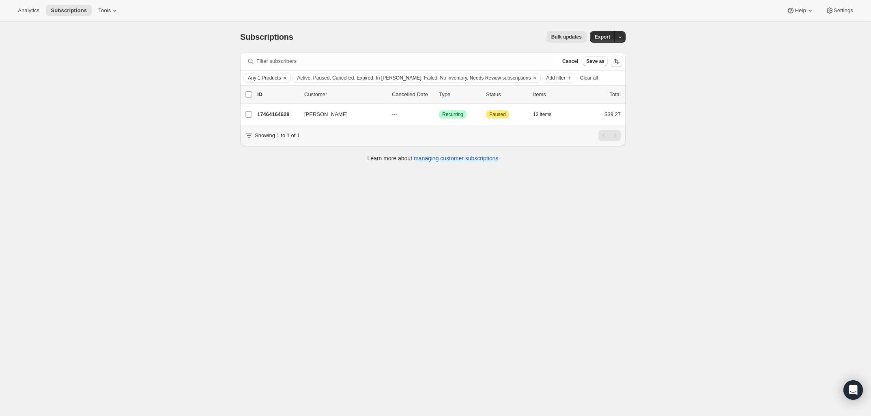
click at [274, 79] on span "Any 1 Products" at bounding box center [264, 78] width 33 height 6
click at [308, 165] on span "Clear" at bounding box center [307, 164] width 13 height 8
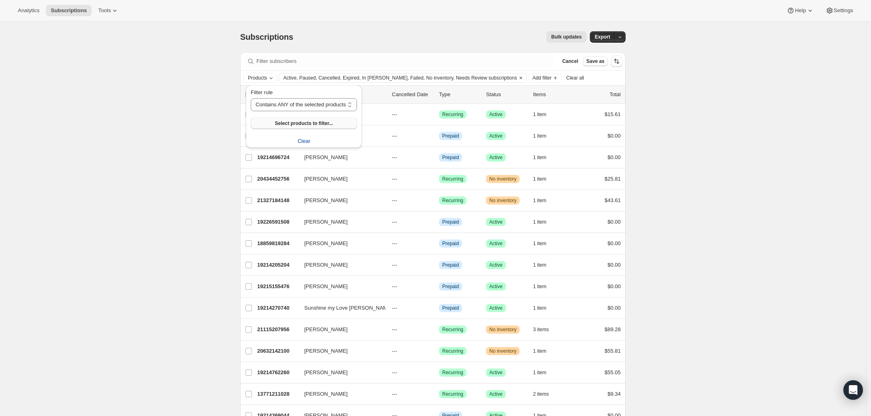
click at [298, 123] on span "Select products to filter..." at bounding box center [304, 123] width 58 height 6
click at [305, 145] on div "Filter rule Contains ANY of the selected products Contains ALL of the selected …" at bounding box center [304, 116] width 106 height 57
click at [304, 124] on span "Select products to filter..." at bounding box center [304, 123] width 58 height 6
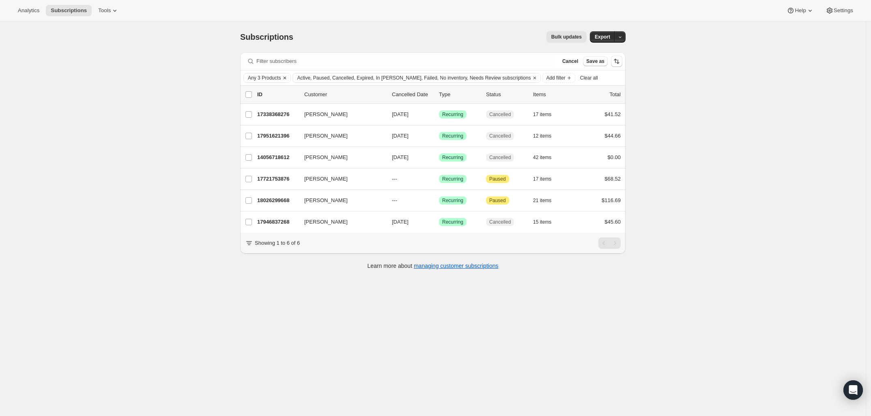
click at [270, 80] on span "Any 3 Products" at bounding box center [264, 78] width 33 height 6
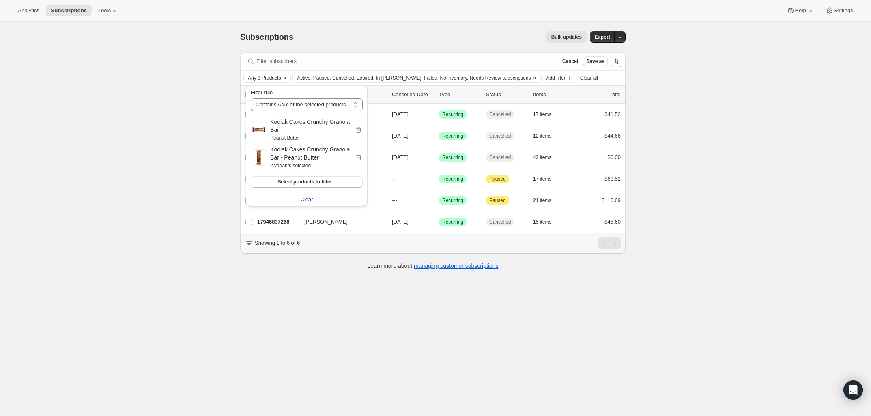
click at [308, 199] on span "Clear" at bounding box center [307, 200] width 13 height 8
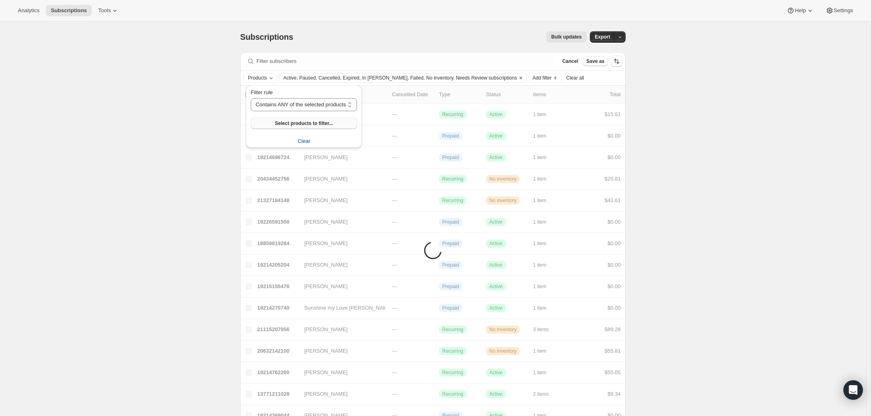
click at [303, 124] on span "Select products to filter..." at bounding box center [304, 123] width 58 height 6
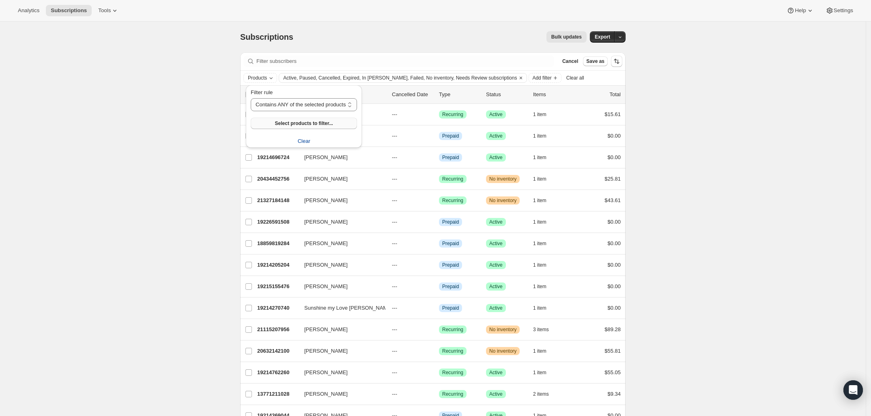
click at [279, 125] on span "Select products to filter..." at bounding box center [304, 123] width 58 height 6
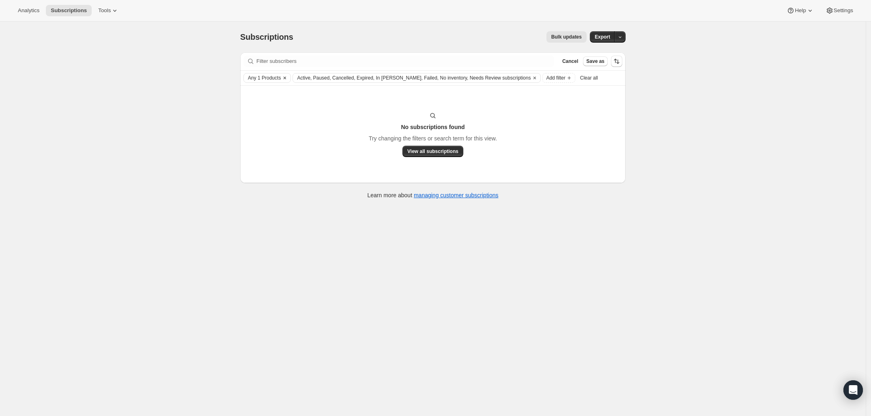
click at [263, 75] on span "Any 1 Products" at bounding box center [264, 78] width 33 height 6
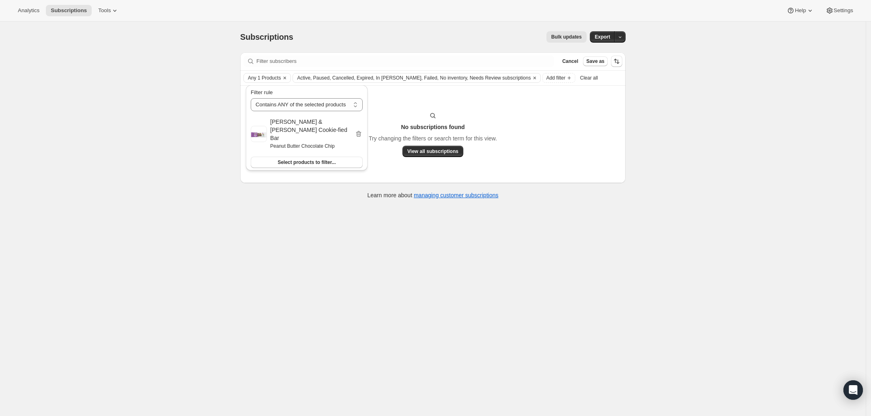
click at [305, 176] on span "Clear" at bounding box center [307, 180] width 13 height 8
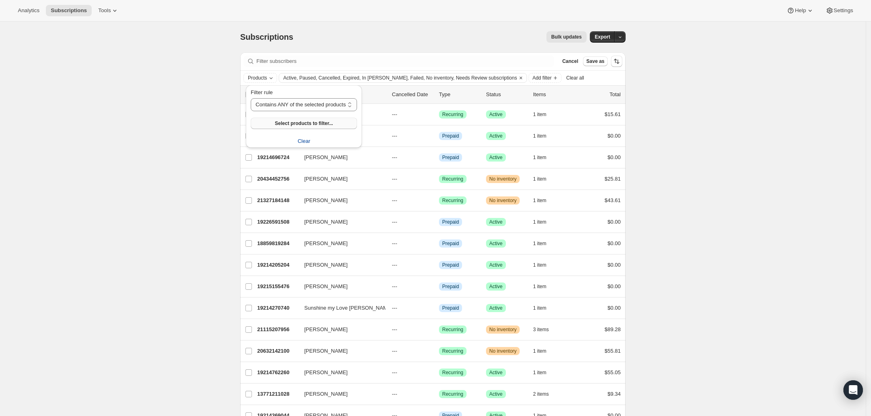
click at [289, 123] on span "Select products to filter..." at bounding box center [304, 123] width 58 height 6
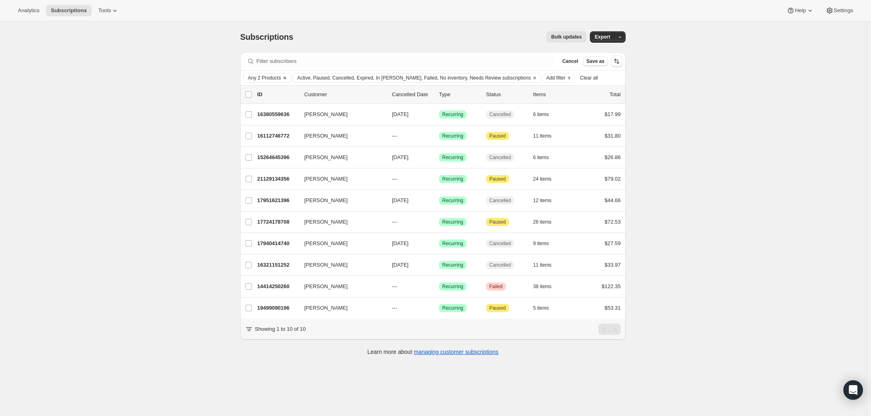
click at [274, 80] on span "Any 2 Products" at bounding box center [264, 78] width 33 height 6
click at [301, 176] on span "Clear" at bounding box center [307, 180] width 13 height 8
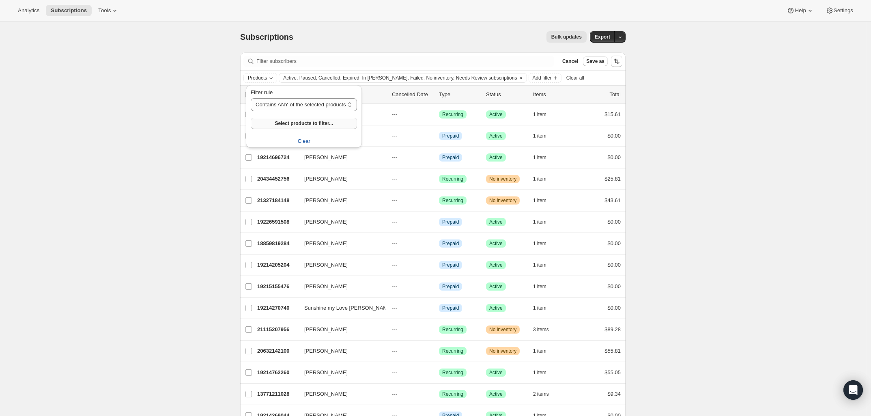
click at [303, 120] on span "Select products to filter..." at bounding box center [304, 123] width 58 height 6
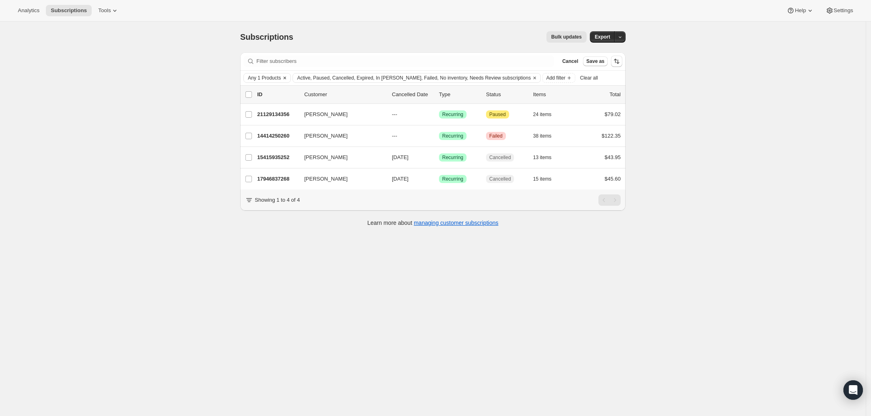
click at [274, 75] on span "Any 1 Products" at bounding box center [264, 78] width 33 height 6
click at [305, 161] on span "Clear" at bounding box center [307, 164] width 13 height 8
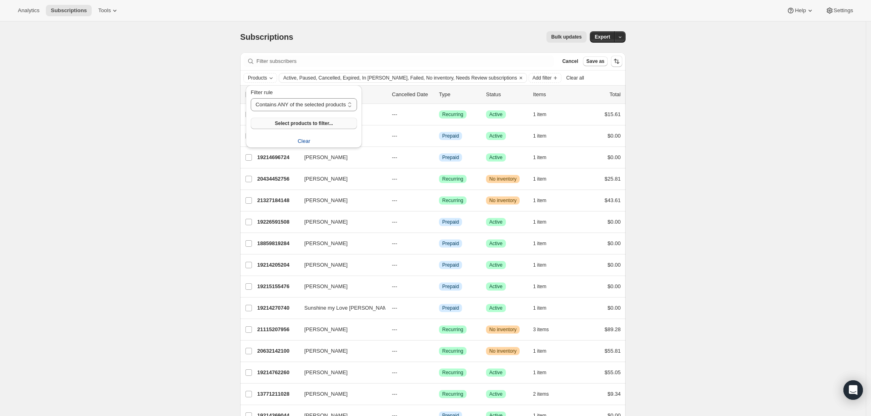
click at [300, 123] on span "Select products to filter..." at bounding box center [304, 123] width 58 height 6
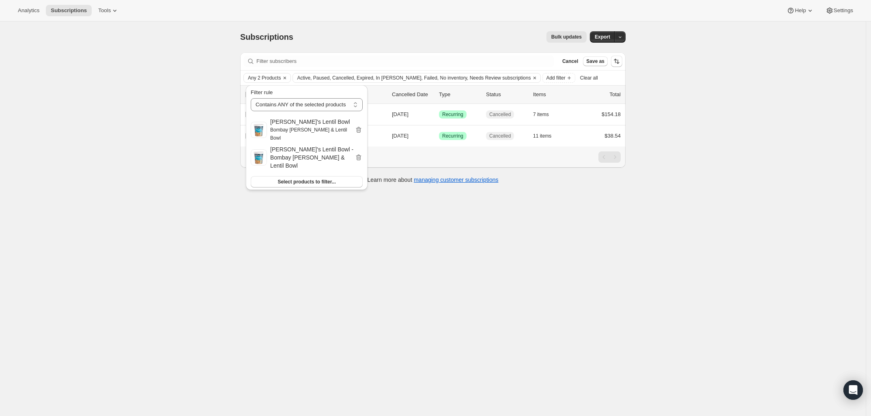
click at [568, 286] on div "Subscriptions. This page is ready Subscriptions Bulk updates More actions Bulk …" at bounding box center [433, 230] width 866 height 416
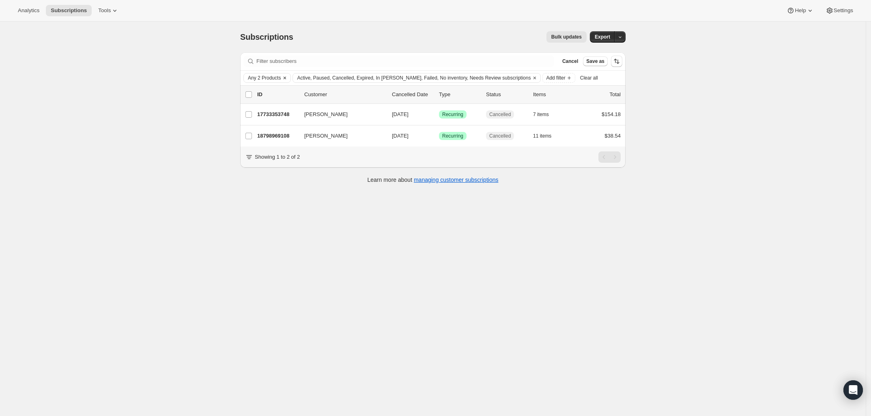
click at [267, 80] on span "Any 2 Products" at bounding box center [264, 78] width 33 height 6
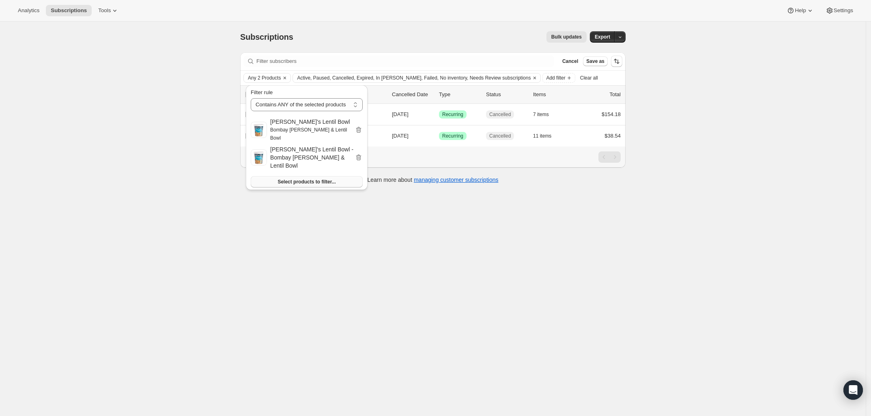
click at [285, 179] on span "Select products to filter..." at bounding box center [307, 182] width 58 height 6
click at [330, 251] on div "Subscriptions. This page is ready Subscriptions Bulk updates More actions Bulk …" at bounding box center [433, 230] width 866 height 416
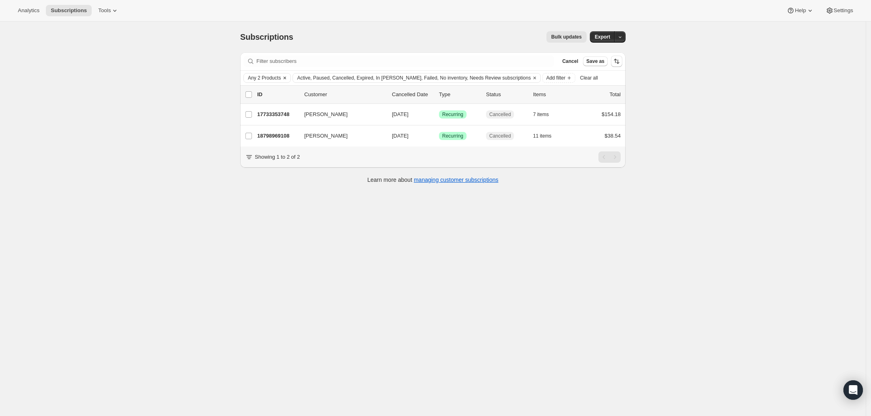
click at [267, 80] on span "Any 2 Products" at bounding box center [264, 78] width 33 height 6
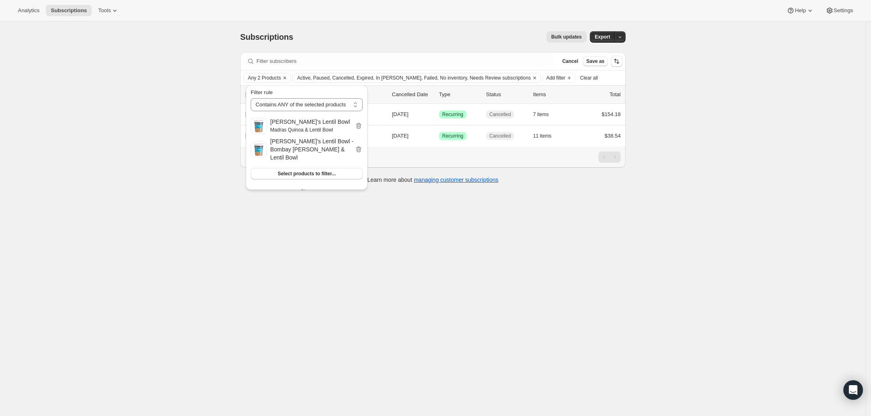
click at [317, 185] on button "Clear" at bounding box center [307, 191] width 122 height 13
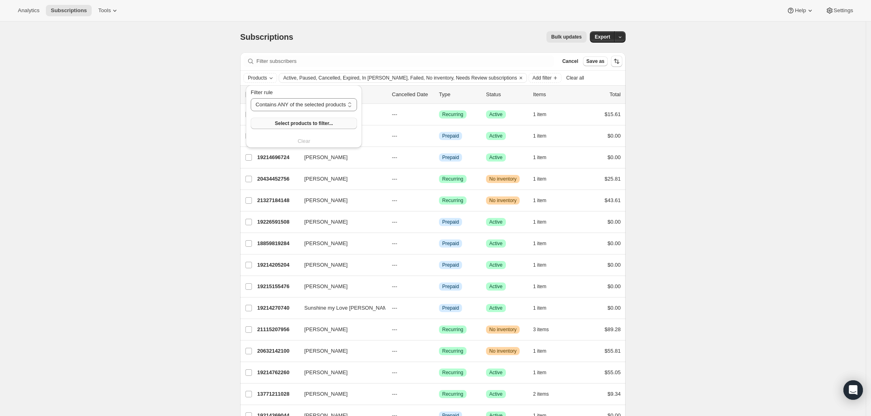
click at [299, 126] on span "Select products to filter..." at bounding box center [304, 123] width 58 height 6
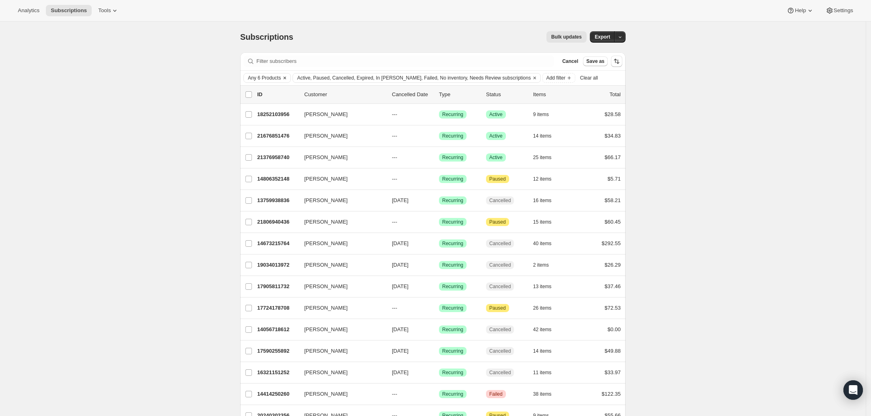
click at [264, 77] on span "Any 6 Products" at bounding box center [264, 78] width 33 height 6
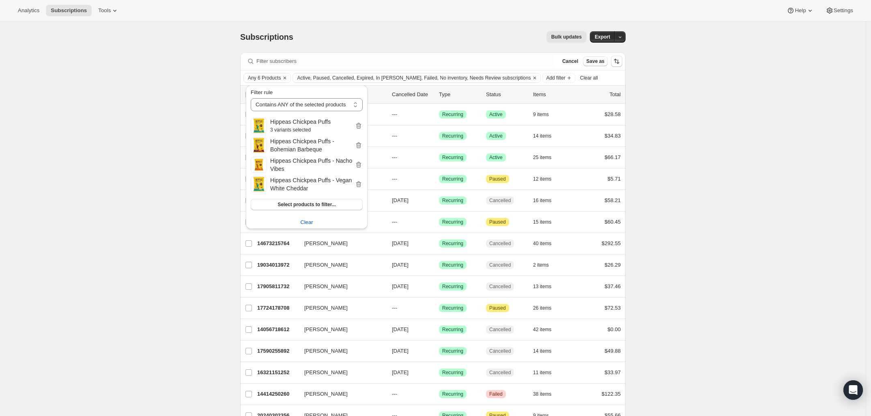
click at [202, 116] on div "Subscriptions. This page is ready Subscriptions Bulk updates More actions Bulk …" at bounding box center [433, 333] width 866 height 622
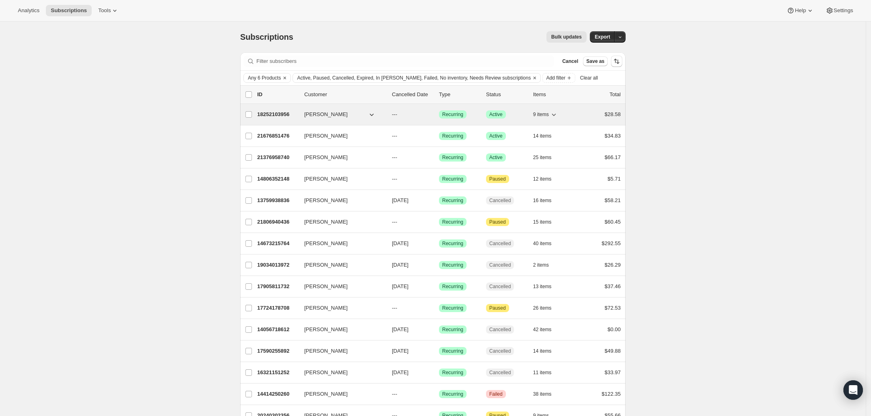
click at [287, 114] on p "18252103956" at bounding box center [277, 114] width 41 height 8
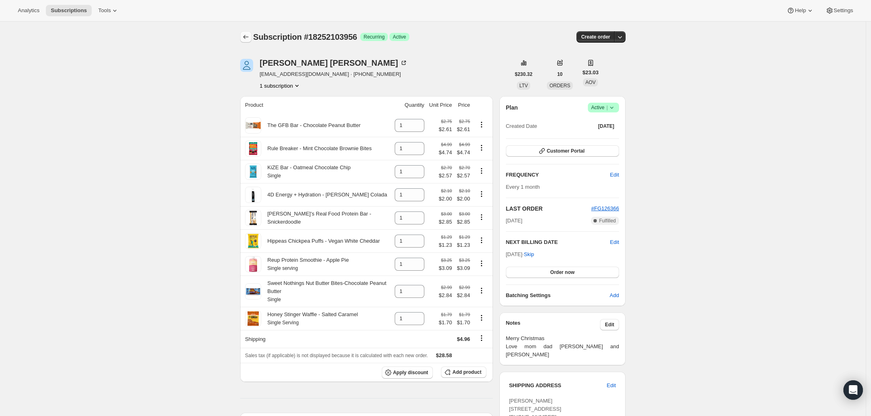
click at [250, 35] on icon "Subscriptions" at bounding box center [246, 37] width 8 height 8
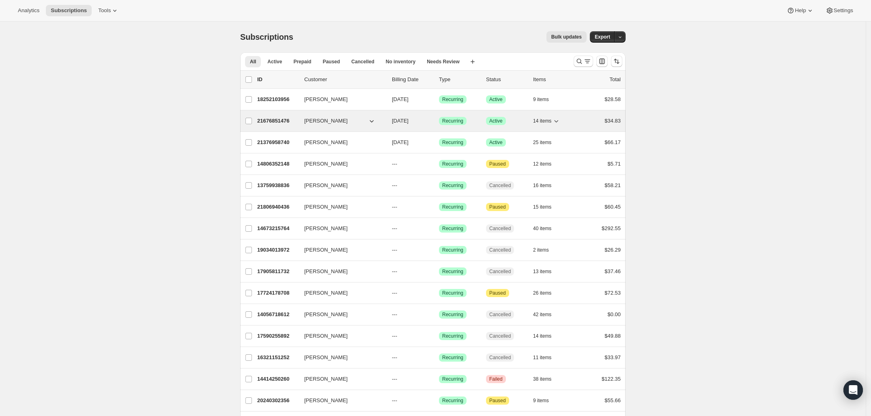
click at [272, 118] on p "21676851476" at bounding box center [277, 121] width 41 height 8
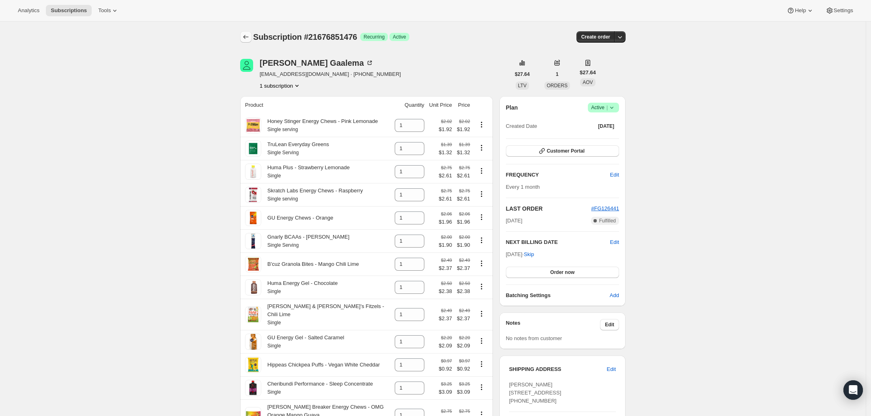
click at [248, 37] on icon "Subscriptions" at bounding box center [246, 37] width 8 height 8
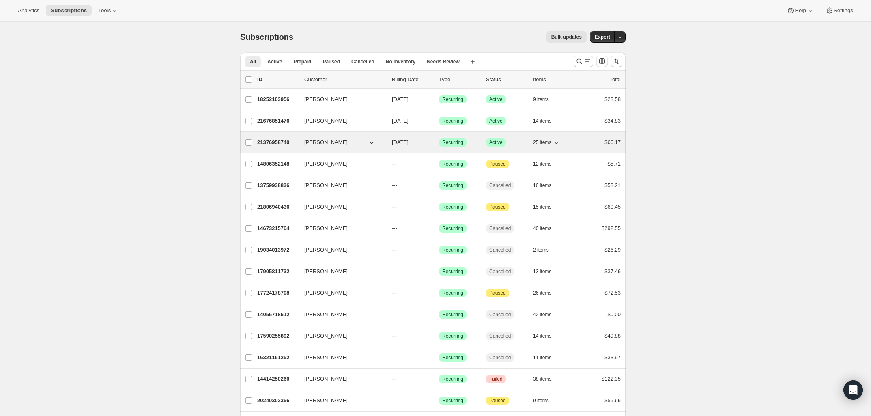
click at [272, 142] on p "21376958740" at bounding box center [277, 142] width 41 height 8
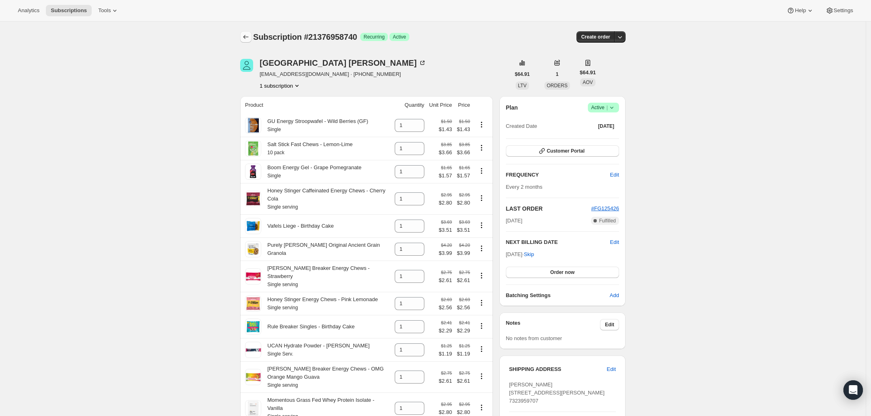
click at [249, 36] on icon "Subscriptions" at bounding box center [246, 37] width 8 height 8
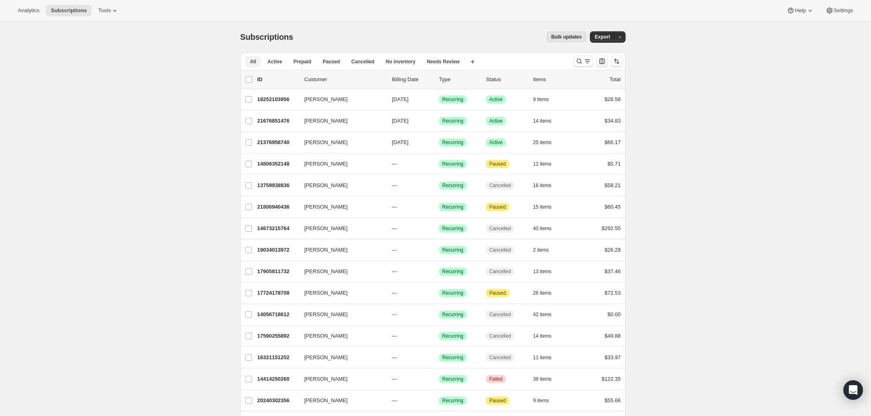
click at [255, 57] on button "All" at bounding box center [253, 61] width 16 height 11
click at [589, 60] on icon "Search and filter results" at bounding box center [588, 61] width 8 height 8
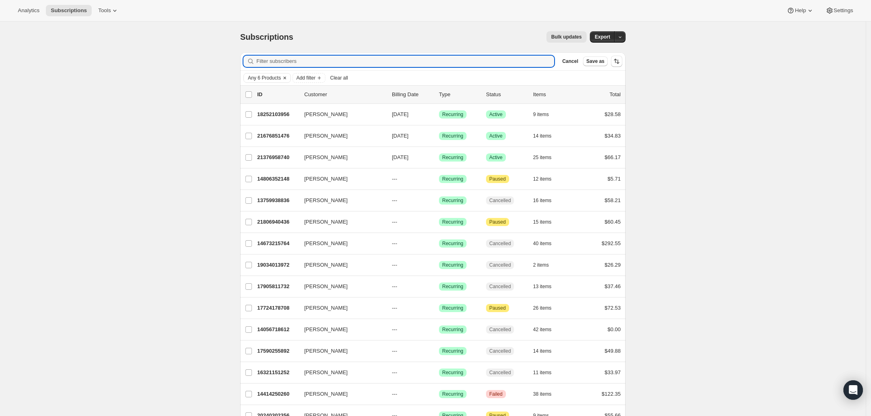
click at [279, 77] on span "Any 6 Products" at bounding box center [264, 78] width 33 height 6
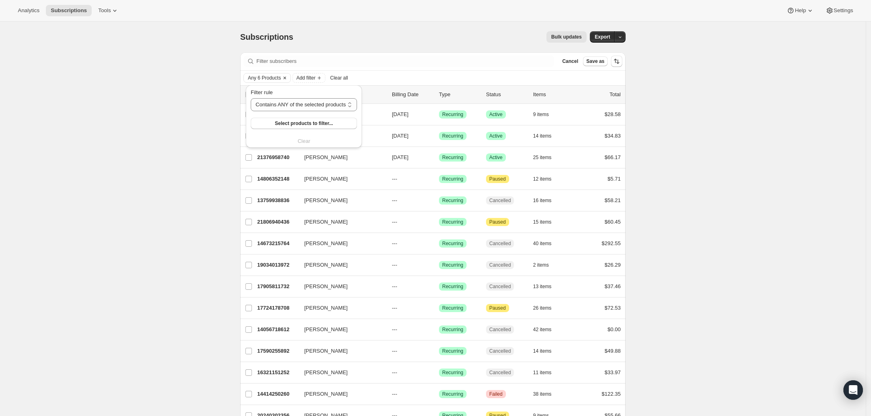
click at [266, 78] on span "Any 6 Products" at bounding box center [264, 78] width 33 height 6
click at [308, 138] on div "Filter rule Contains ANY of the selected products Contains ALL of the selected …" at bounding box center [304, 116] width 106 height 57
click at [306, 142] on div "Filter rule Contains ANY of the selected products Contains ALL of the selected …" at bounding box center [304, 116] width 106 height 57
click at [275, 75] on span "Any 6 Products" at bounding box center [264, 78] width 33 height 6
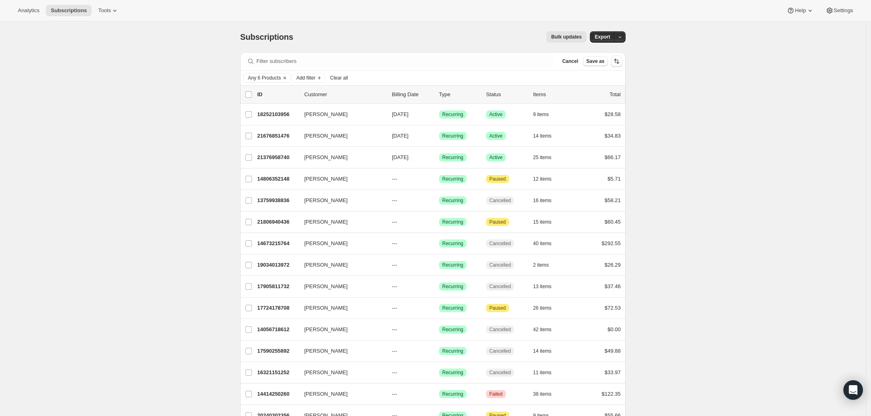
click at [340, 77] on span "Clear all" at bounding box center [339, 78] width 18 height 6
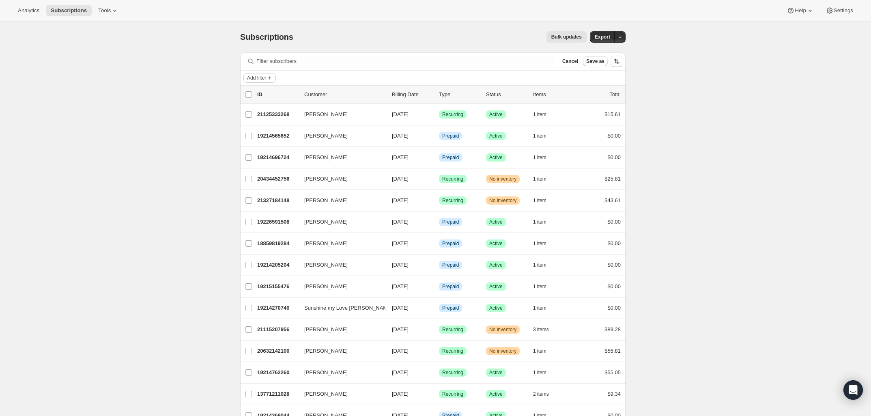
click at [272, 80] on icon "Add filter" at bounding box center [270, 78] width 6 height 6
click at [255, 141] on span "Products" at bounding box center [260, 140] width 54 height 8
click at [302, 125] on span "Select products to filter..." at bounding box center [304, 123] width 58 height 6
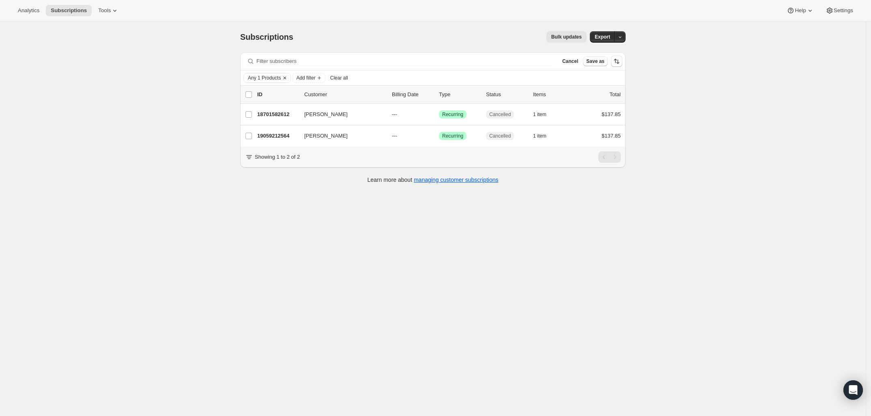
click at [259, 76] on span "Any 1 Products" at bounding box center [264, 78] width 33 height 6
click at [302, 166] on span "Clear" at bounding box center [307, 164] width 13 height 8
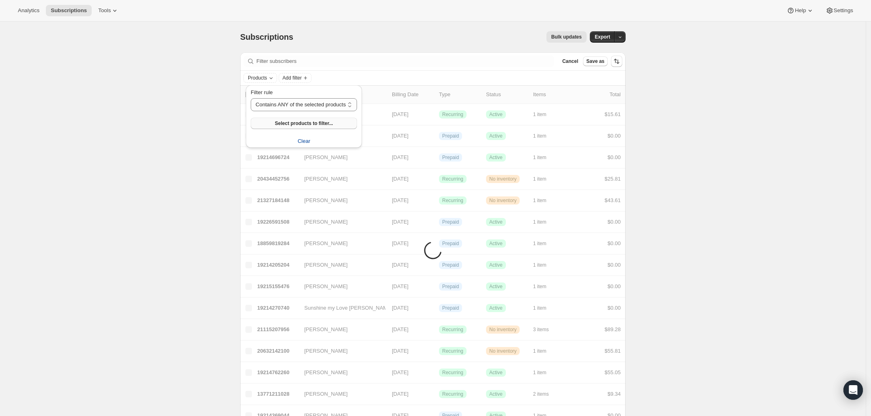
click at [301, 122] on span "Select products to filter..." at bounding box center [304, 123] width 58 height 6
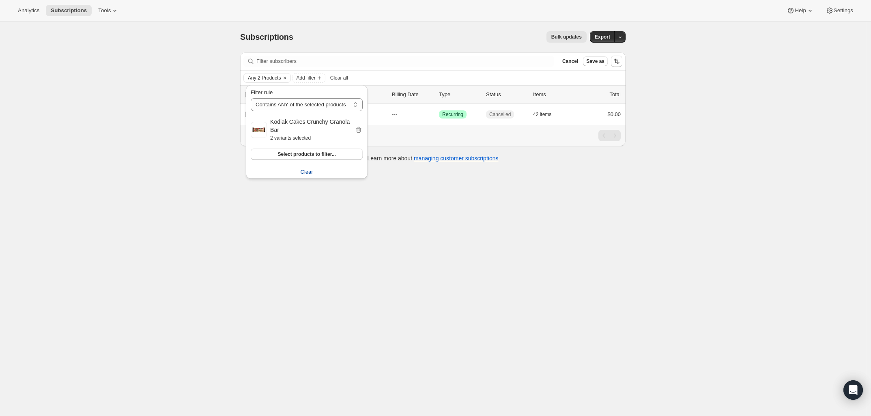
click at [602, 216] on div "Subscriptions. This page is ready Subscriptions Bulk updates More actions Bulk …" at bounding box center [433, 230] width 866 height 416
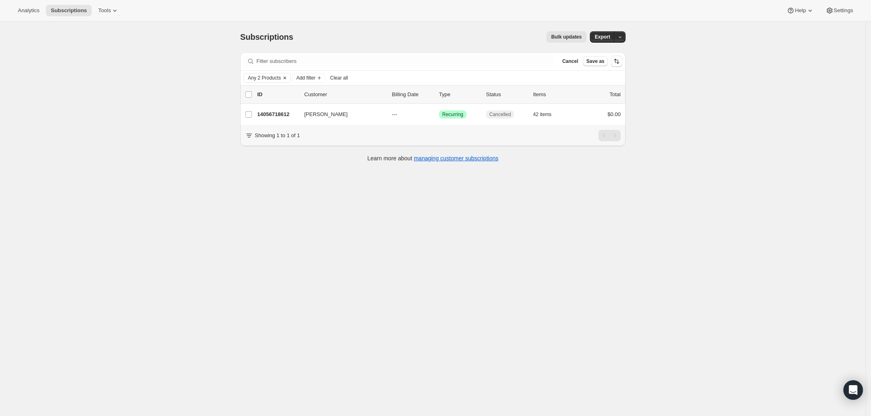
click at [260, 81] on span "Any 2 Products" at bounding box center [264, 78] width 33 height 6
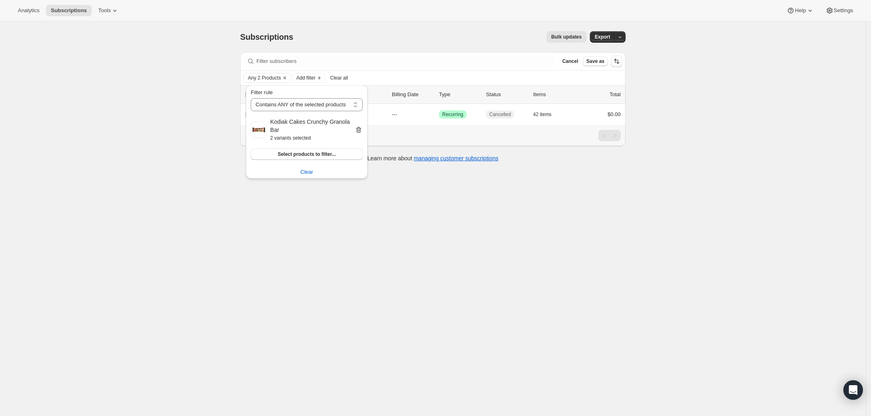
click at [358, 130] on icon "button" at bounding box center [359, 130] width 8 height 8
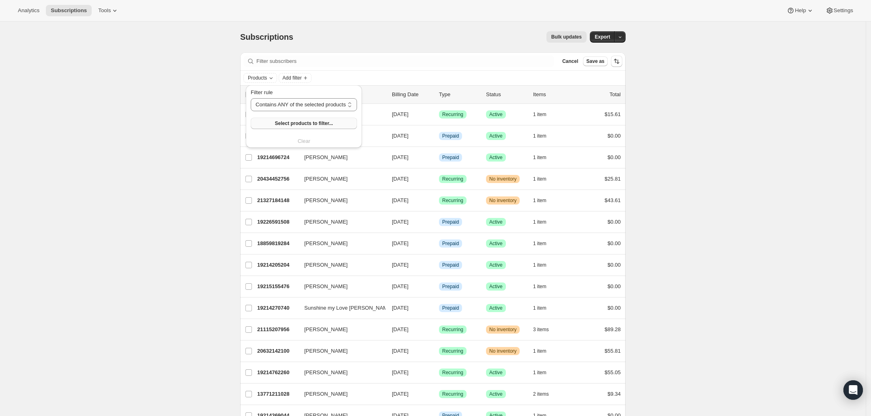
click at [302, 123] on span "Select products to filter..." at bounding box center [304, 123] width 58 height 6
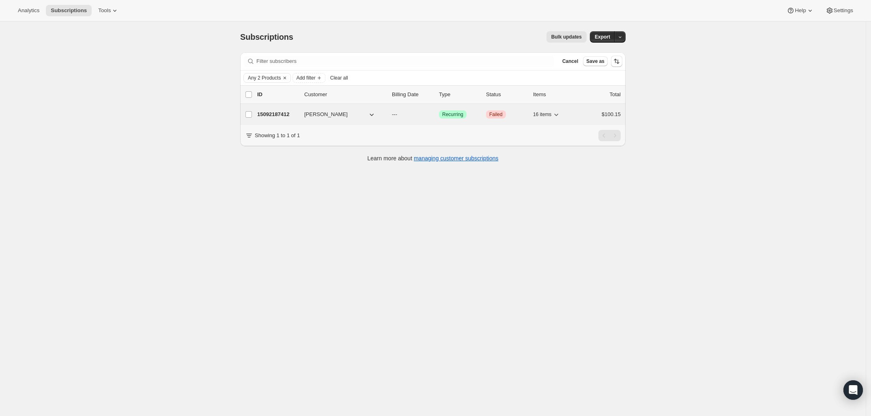
click at [276, 116] on p "15092187412" at bounding box center [277, 114] width 41 height 8
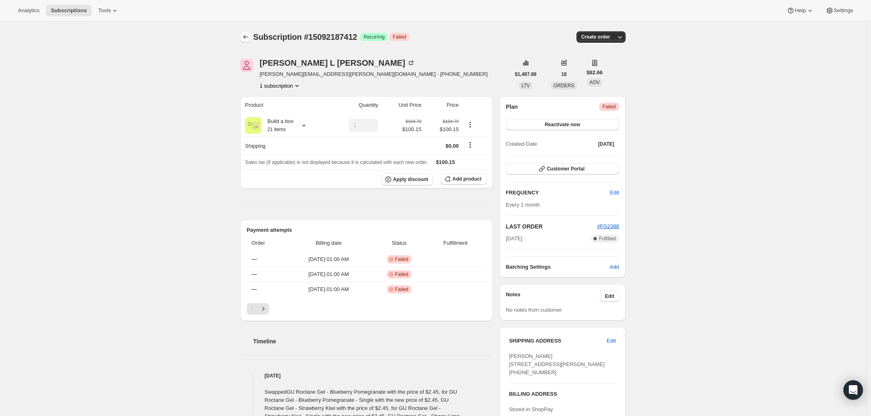
click at [248, 37] on icon "Subscriptions" at bounding box center [246, 37] width 5 height 4
click at [250, 39] on icon "Subscriptions" at bounding box center [246, 37] width 8 height 8
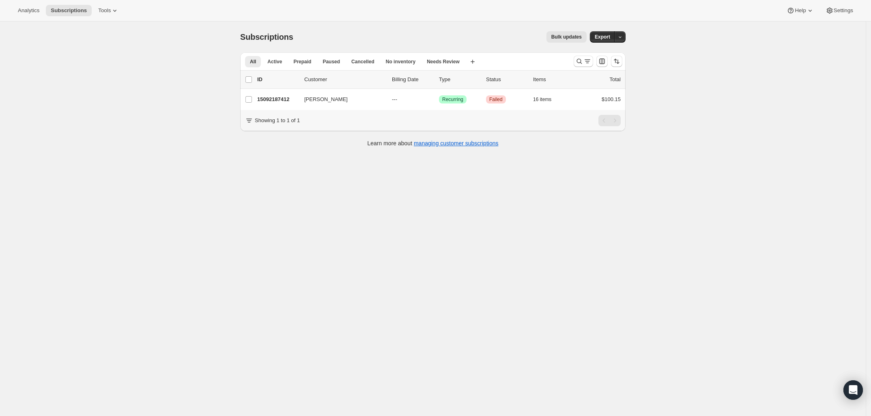
click at [248, 125] on icon at bounding box center [249, 120] width 8 height 8
click at [252, 125] on icon at bounding box center [249, 120] width 8 height 8
click at [590, 64] on icon "Search and filter results" at bounding box center [588, 61] width 8 height 8
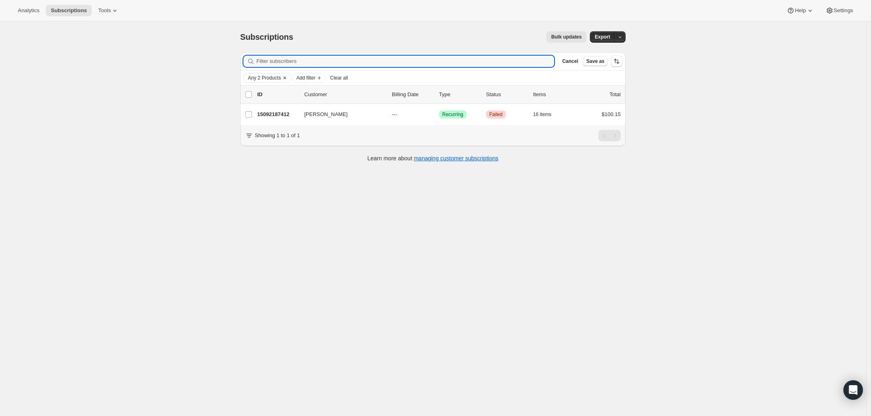
click at [278, 79] on span "Any 2 Products" at bounding box center [264, 78] width 33 height 6
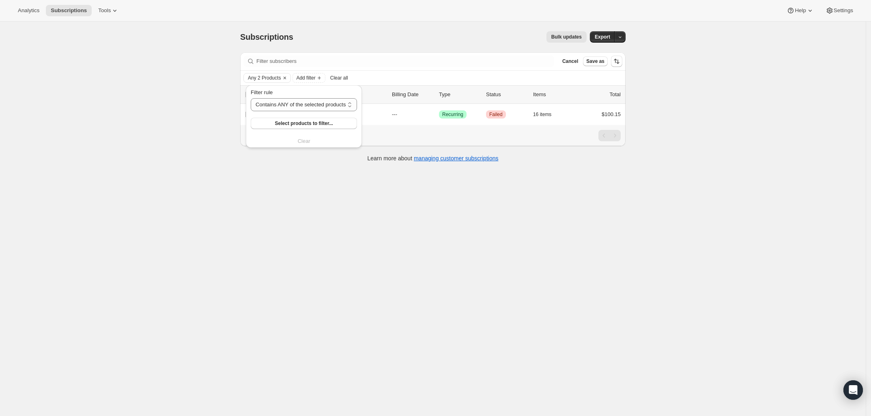
click at [303, 142] on div "Filter rule Contains ANY of the selected products Contains ALL of the selected …" at bounding box center [304, 116] width 106 height 57
click at [298, 107] on select "Contains ANY of the selected products Contains ALL of the selected products Con…" at bounding box center [304, 104] width 106 height 13
click at [251, 98] on select "Contains ANY of the selected products Contains ALL of the selected products Con…" at bounding box center [304, 104] width 106 height 13
click at [299, 120] on button "Select products to filter..." at bounding box center [304, 123] width 106 height 11
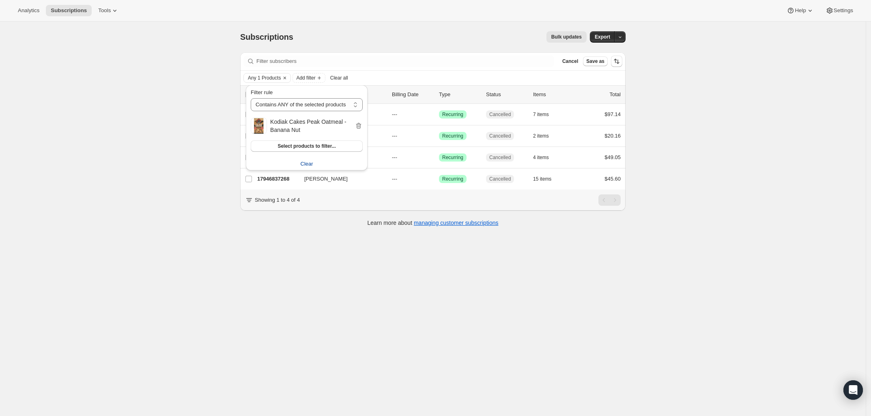
click at [300, 162] on button "Clear" at bounding box center [307, 163] width 122 height 13
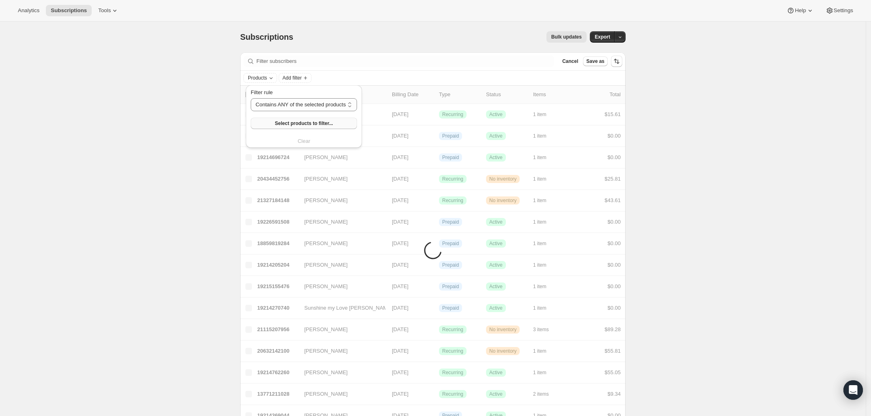
click at [295, 121] on span "Select products to filter..." at bounding box center [304, 123] width 58 height 6
